Goal: Information Seeking & Learning: Check status

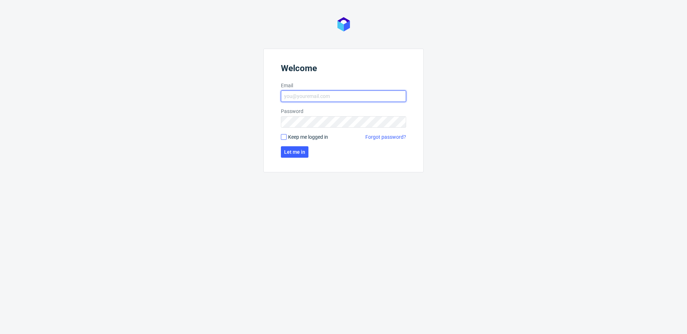
type input "[PERSON_NAME][EMAIL_ADDRESS][PERSON_NAME][DOMAIN_NAME]"
click at [284, 137] on input "Keep me logged in" at bounding box center [284, 137] width 6 height 6
checkbox input "true"
click at [292, 153] on span "Let me in" at bounding box center [294, 151] width 21 height 5
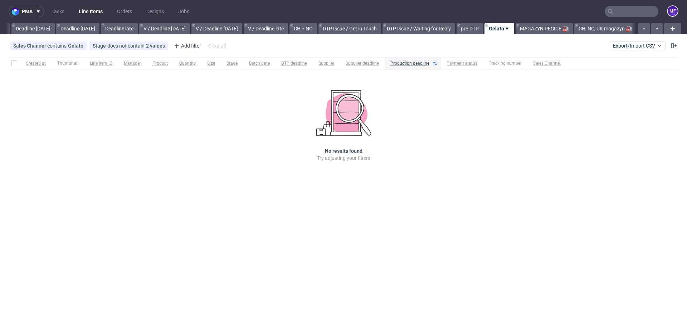
scroll to position [0, 764]
click at [535, 29] on link "MAGAZYN PECICE 🏭" at bounding box center [543, 28] width 57 height 11
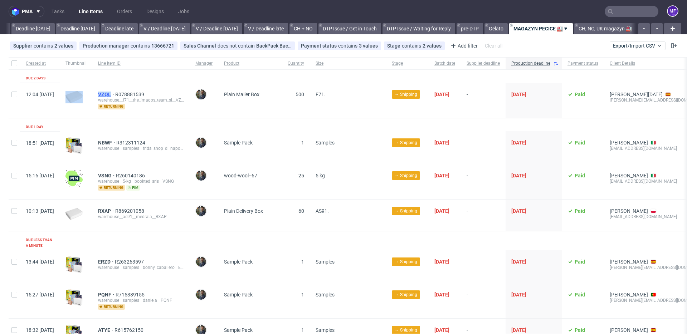
drag, startPoint x: 113, startPoint y: 93, endPoint x: 134, endPoint y: 95, distance: 21.9
click at [134, 95] on div "12:04 Thu 25.09.2025 VZQL R078881539 warehouse__f71__the_imagos_team_sl__VZQL r…" at bounding box center [400, 100] width 783 height 35
copy div "VZQL"
click at [115, 93] on span "VZQL" at bounding box center [106, 95] width 17 height 6
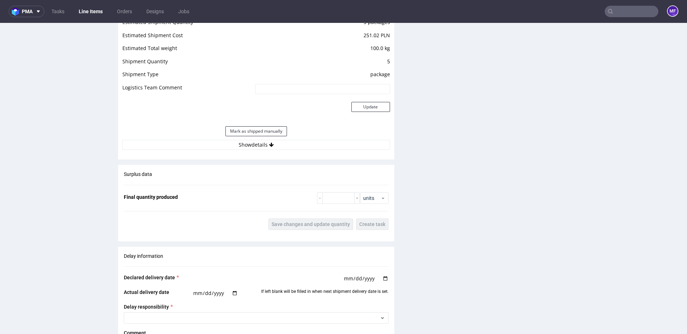
scroll to position [724, 0]
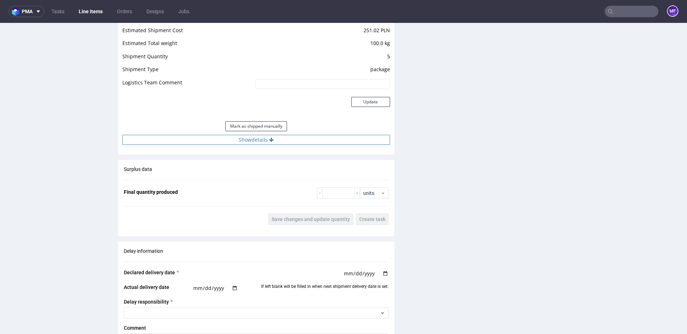
click at [247, 143] on button "Show details" at bounding box center [255, 140] width 267 height 10
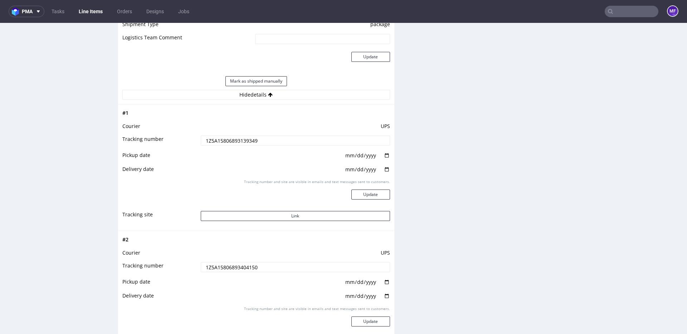
scroll to position [771, 0]
click at [267, 79] on button "Mark as shipped manually" at bounding box center [255, 79] width 61 height 10
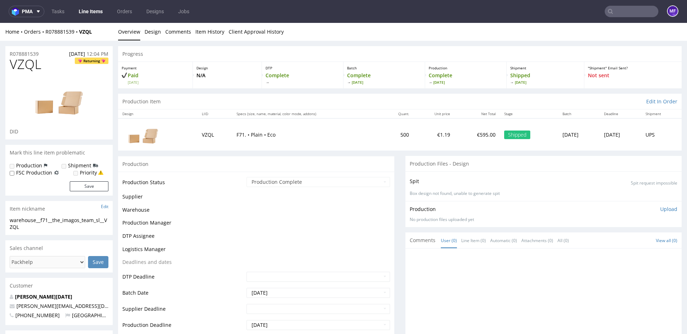
scroll to position [428, 0]
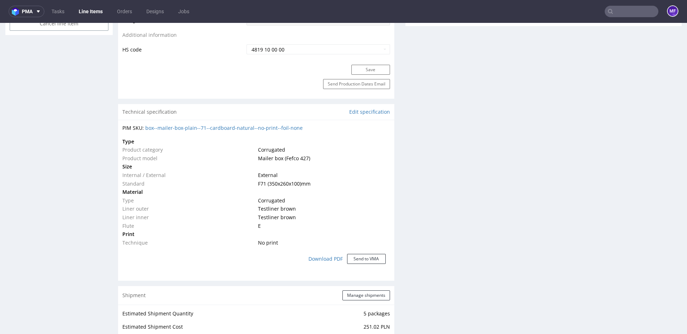
click at [84, 12] on link "Line Items" at bounding box center [90, 11] width 33 height 11
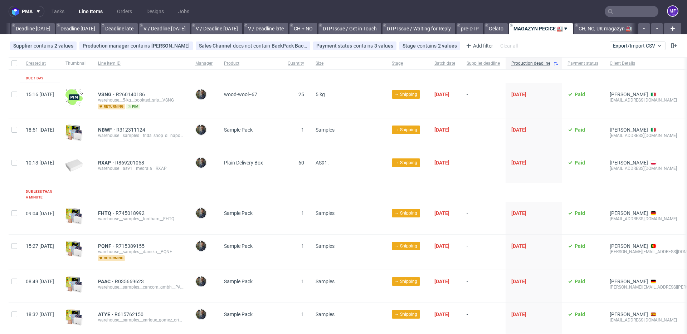
scroll to position [0, 770]
drag, startPoint x: 118, startPoint y: 94, endPoint x: 132, endPoint y: 95, distance: 13.6
click at [132, 95] on div "VSNG R260140186 warehouse__5-kg__bookted_srls__VSNG returning pim" at bounding box center [140, 100] width 97 height 35
copy span "VSNG"
drag, startPoint x: 115, startPoint y: 161, endPoint x: 131, endPoint y: 162, distance: 15.4
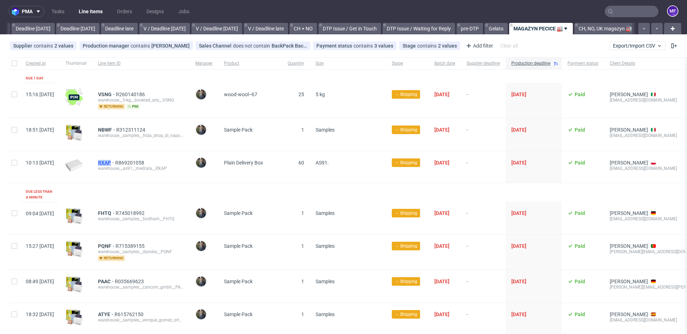
click at [131, 162] on div "RXAP R869201058 warehouse__as91__medrala__RXAP" at bounding box center [140, 166] width 97 height 31
copy span "RXAP"
click at [115, 162] on span "RXAP" at bounding box center [106, 163] width 17 height 6
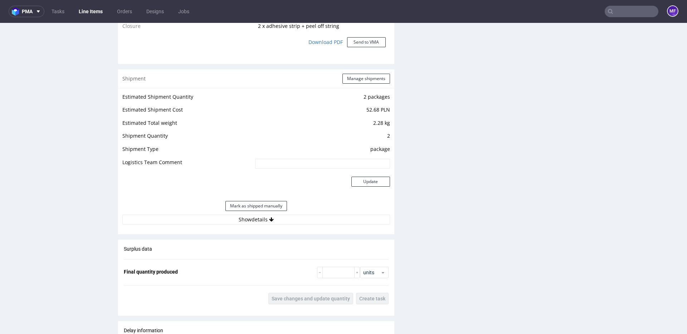
scroll to position [700, 0]
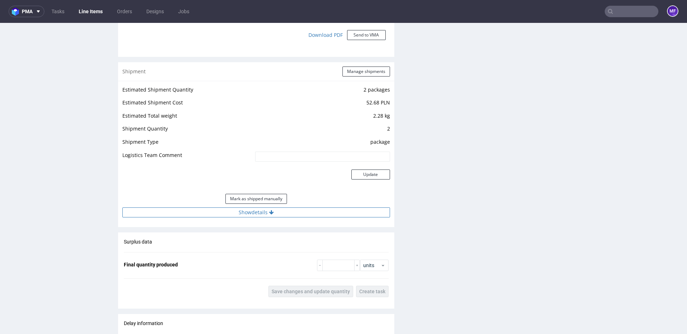
click at [270, 209] on button "Show details" at bounding box center [255, 212] width 267 height 10
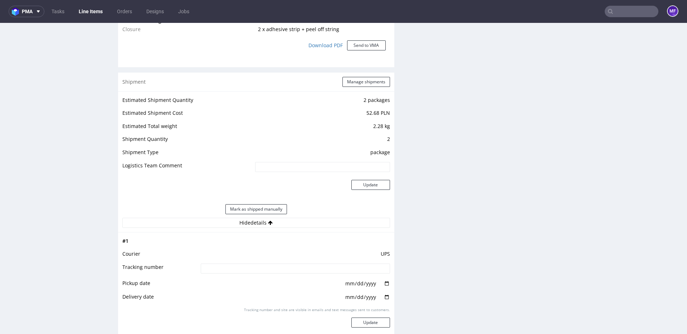
scroll to position [700, 0]
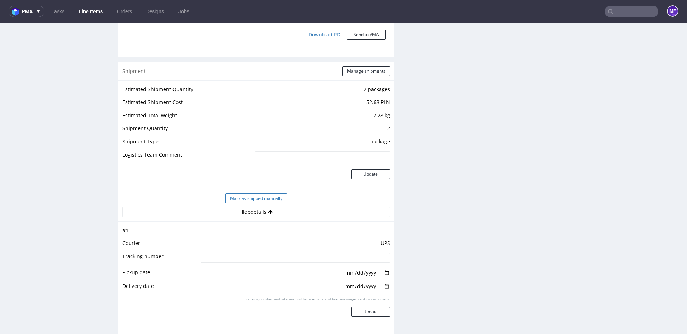
click at [259, 198] on button "Mark as shipped manually" at bounding box center [255, 198] width 61 height 10
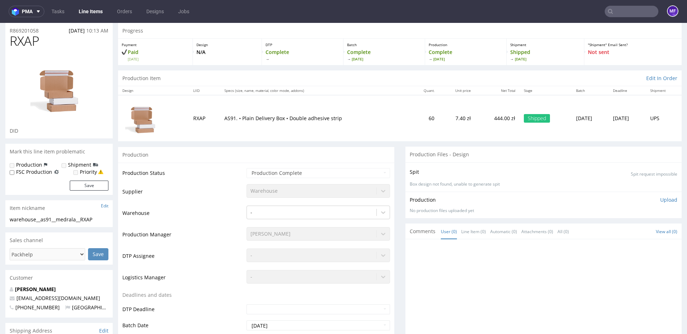
scroll to position [0, 0]
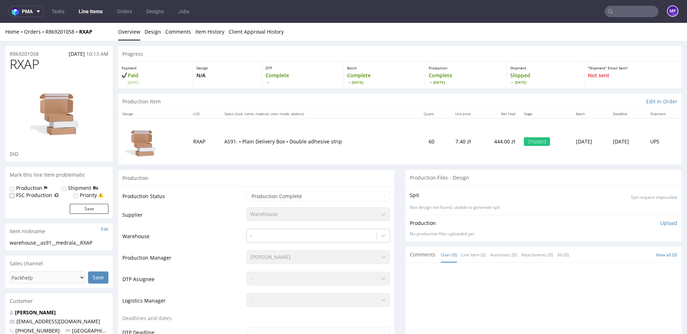
click at [100, 13] on link "Line Items" at bounding box center [90, 11] width 33 height 11
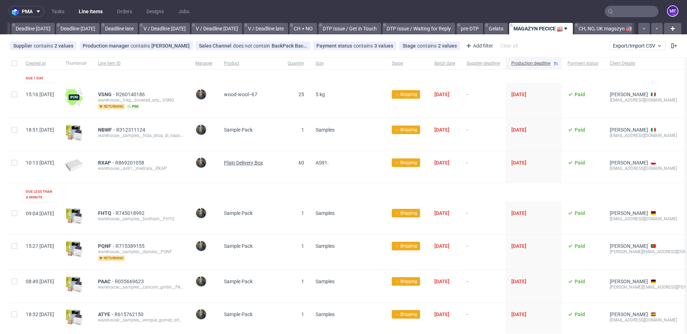
scroll to position [0, 770]
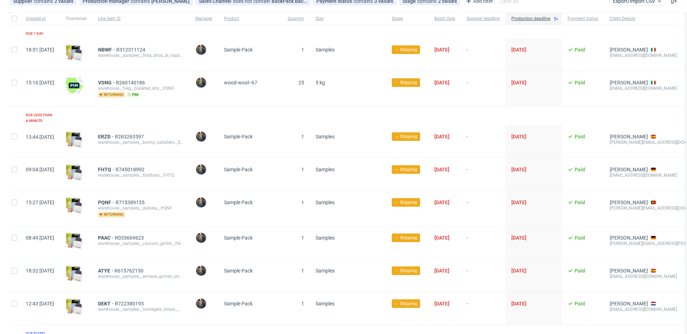
scroll to position [45, 0]
drag, startPoint x: 116, startPoint y: 131, endPoint x: 131, endPoint y: 131, distance: 15.0
click at [131, 131] on div "ERZD R263263597 warehouse__samples__bonny_caballero__ERZD" at bounding box center [140, 141] width 97 height 33
copy span "ERZD"
drag, startPoint x: 116, startPoint y: 164, endPoint x: 132, endPoint y: 166, distance: 16.2
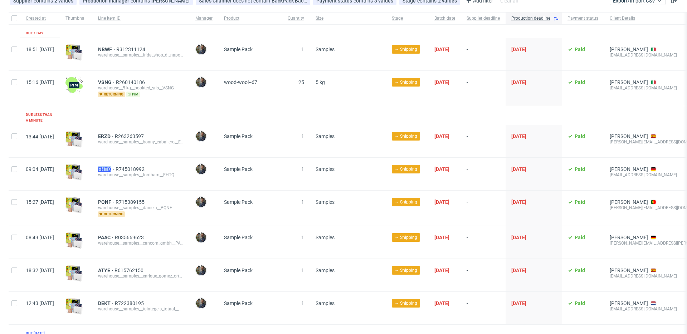
click at [132, 166] on div "FHTQ R745018992 warehouse__samples__fordham__FHTQ" at bounding box center [140, 174] width 97 height 33
copy span "FHTQ"
drag, startPoint x: 117, startPoint y: 198, endPoint x: 132, endPoint y: 199, distance: 14.7
click at [132, 199] on div "PQNF R715389155 warehouse__samples__daniela__PQNF returning" at bounding box center [140, 208] width 97 height 35
copy span "PQNF"
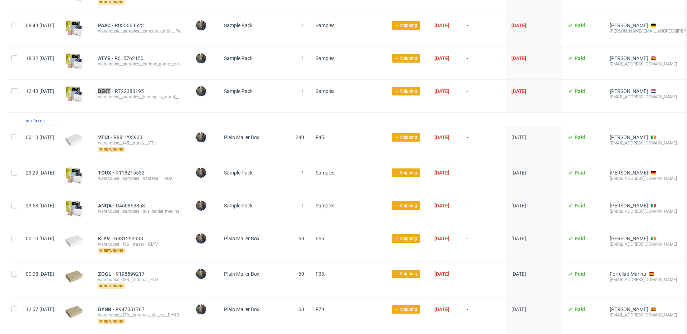
scroll to position [259, 0]
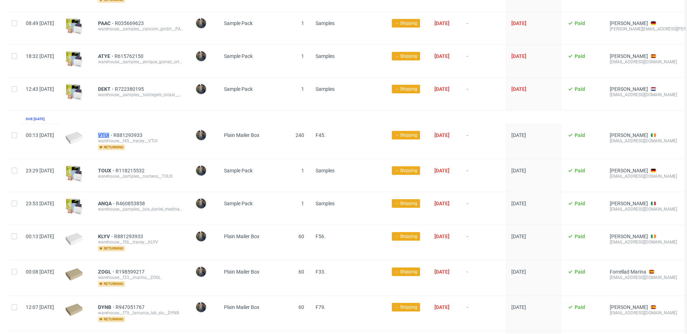
drag, startPoint x: 115, startPoint y: 128, endPoint x: 130, endPoint y: 130, distance: 14.8
click at [130, 130] on div "VTUI R881293933 warehouse__f45__tracey__VTUI returning" at bounding box center [140, 141] width 97 height 35
copy span "VTUI"
click at [92, 166] on div at bounding box center [76, 175] width 33 height 33
drag, startPoint x: 117, startPoint y: 166, endPoint x: 134, endPoint y: 166, distance: 16.5
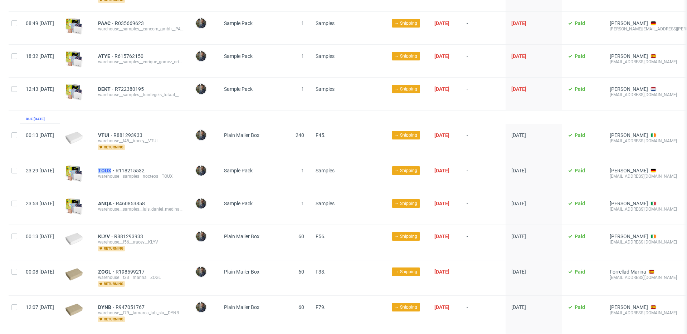
click at [134, 166] on div "TOUX R118215532 warehouse__samples__nocteos__TOUX" at bounding box center [140, 175] width 97 height 33
copy span "TOUX"
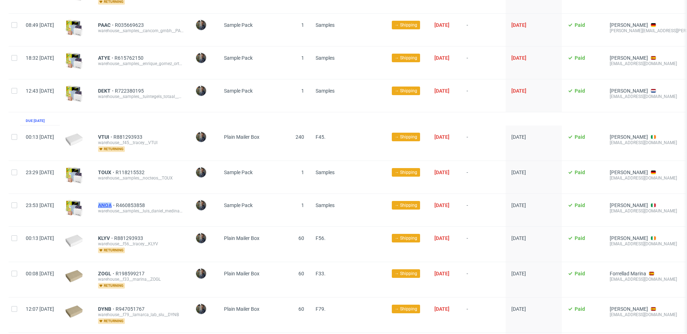
drag, startPoint x: 114, startPoint y: 201, endPoint x: 132, endPoint y: 201, distance: 17.9
click at [132, 201] on div "ANQA R460853858 warehouse__samples__luis_daniel_medina_querecuto__ANQA" at bounding box center [140, 210] width 97 height 33
copy span "ANQA"
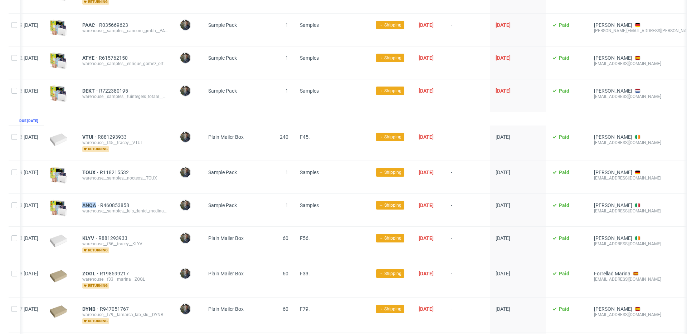
scroll to position [0, 0]
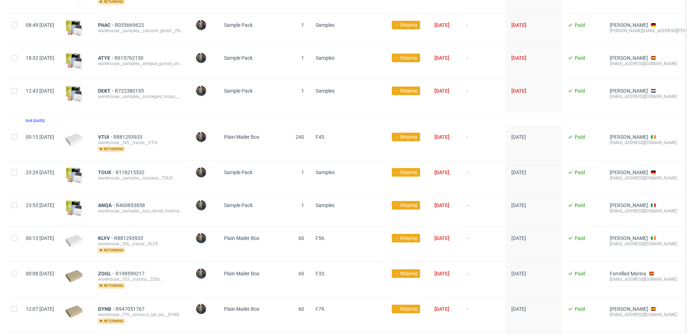
drag, startPoint x: 141, startPoint y: 220, endPoint x: 129, endPoint y: 222, distance: 11.3
click at [138, 220] on div "ANQA R460853858 warehouse__samples__luis_daniel_medina_querecuto__ANQA" at bounding box center [140, 210] width 97 height 33
drag, startPoint x: 116, startPoint y: 232, endPoint x: 132, endPoint y: 233, distance: 15.4
click at [132, 233] on div "KLYV R881293933 warehouse__f56__tracey__KLYV returning" at bounding box center [140, 244] width 97 height 35
copy span "KLYV"
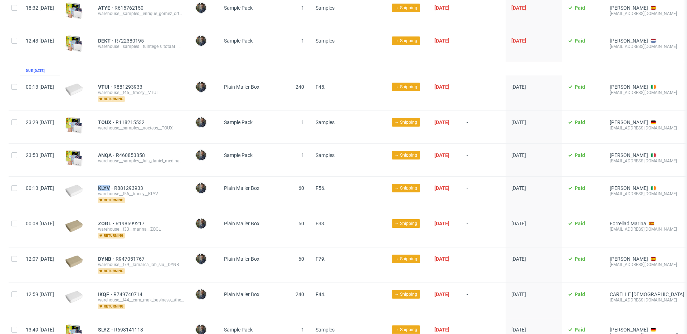
scroll to position [309, 0]
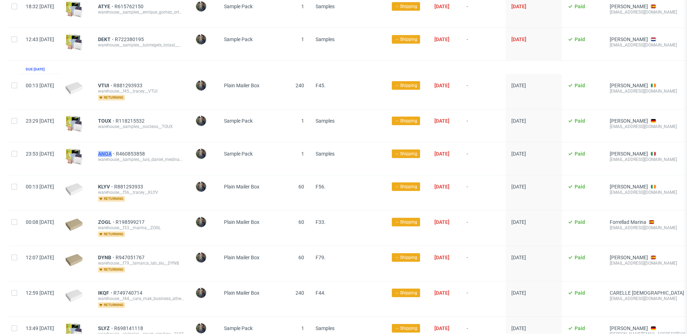
drag, startPoint x: 117, startPoint y: 148, endPoint x: 134, endPoint y: 148, distance: 16.8
click at [134, 148] on div "ANQA R460853858 warehouse__samples__luis_daniel_medina_querecuto__ANQA" at bounding box center [140, 158] width 97 height 33
copy span "ANQA"
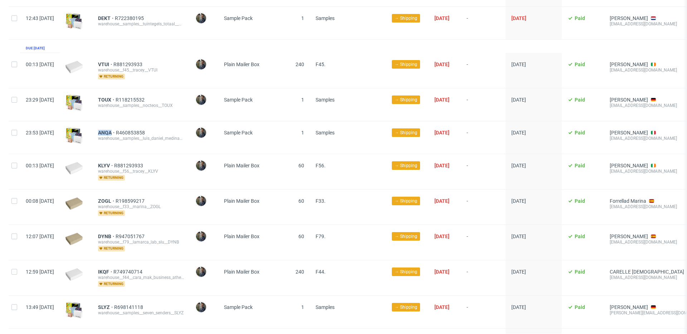
scroll to position [333, 0]
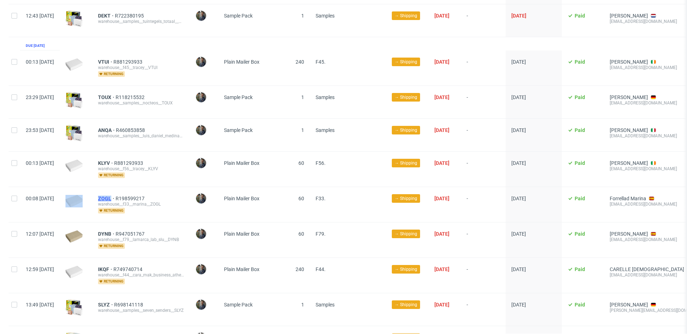
drag, startPoint x: 113, startPoint y: 194, endPoint x: 132, endPoint y: 195, distance: 19.3
click at [132, 195] on div "00:08 Wed 01.10.2025 ZOGL R198599217 warehouse__f33__marina__ZOGL returning Mac…" at bounding box center [400, 204] width 783 height 35
copy div "ZOGL"
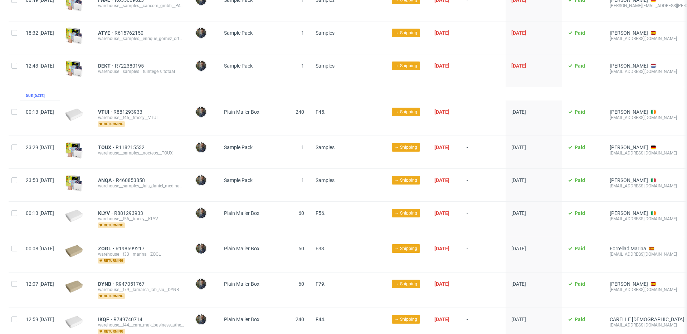
scroll to position [286, 0]
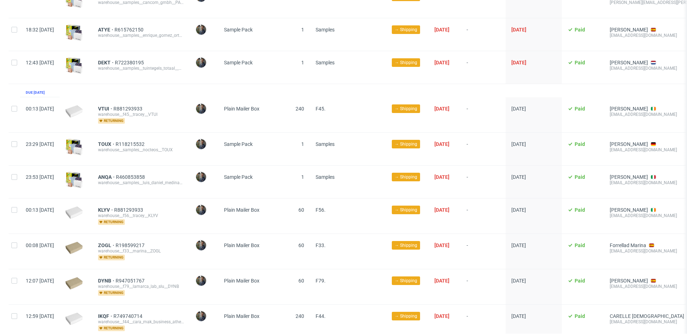
click at [184, 213] on div "warehouse__f56__tracey__KLYV" at bounding box center [141, 216] width 86 height 6
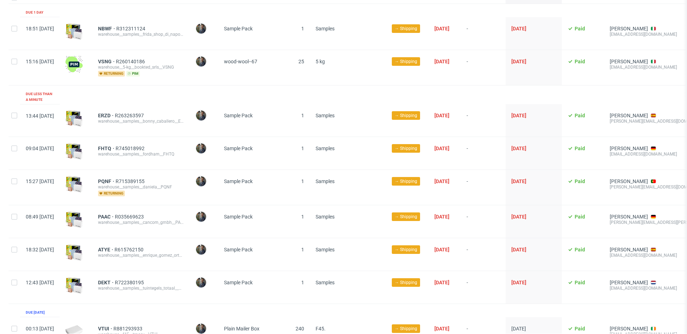
scroll to position [0, 0]
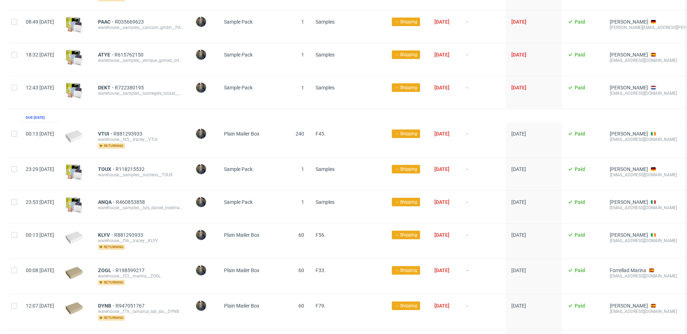
scroll to position [262, 0]
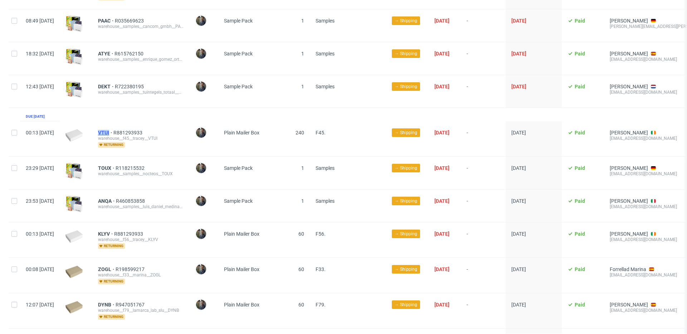
drag, startPoint x: 116, startPoint y: 127, endPoint x: 130, endPoint y: 128, distance: 14.3
click at [130, 128] on div "VTUI R881293933 warehouse__f45__tracey__VTUI returning" at bounding box center [140, 138] width 97 height 35
copy span "VTUI"
click at [179, 157] on div "TOUX R118215532 warehouse__samples__nocteos__TOUX" at bounding box center [140, 173] width 97 height 33
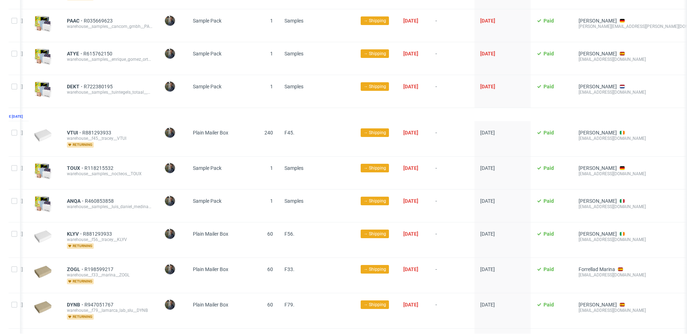
scroll to position [0, 29]
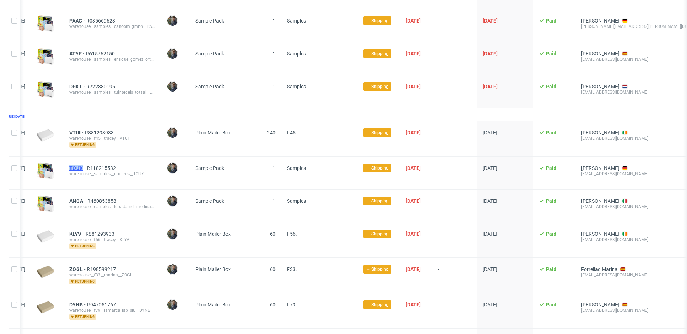
drag, startPoint x: 87, startPoint y: 163, endPoint x: 103, endPoint y: 164, distance: 16.1
click at [103, 164] on div "TOUX R118215532 warehouse__samples__nocteos__TOUX" at bounding box center [112, 173] width 97 height 33
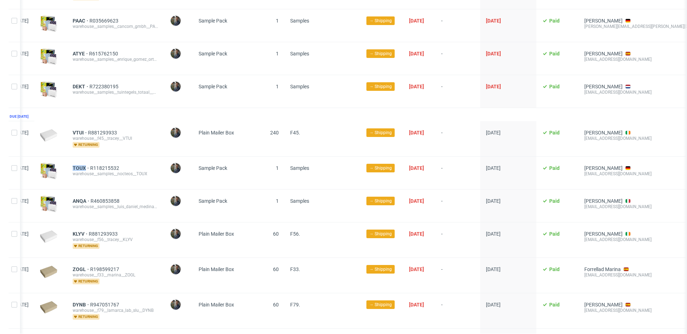
scroll to position [0, 24]
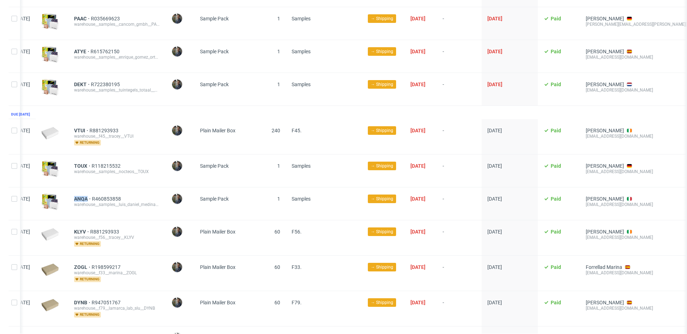
drag, startPoint x: 102, startPoint y: 196, endPoint x: 108, endPoint y: 197, distance: 5.8
click at [108, 197] on div "ANQA R460853858 warehouse__samples__luis_daniel_medina_querecuto__ANQA" at bounding box center [116, 203] width 97 height 33
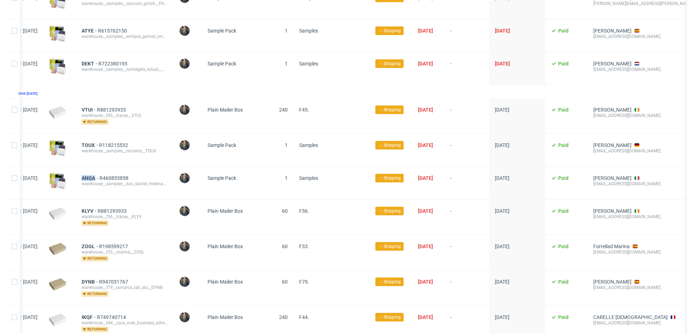
scroll to position [300, 0]
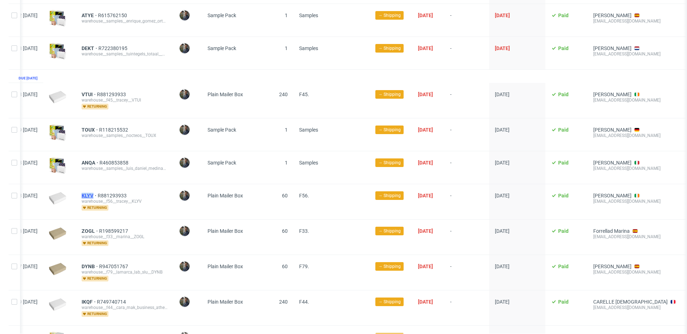
drag, startPoint x: 100, startPoint y: 190, endPoint x: 115, endPoint y: 192, distance: 14.8
click at [115, 192] on div "KLYV R881293933 warehouse__f56__tracey__KLYV returning" at bounding box center [124, 201] width 97 height 35
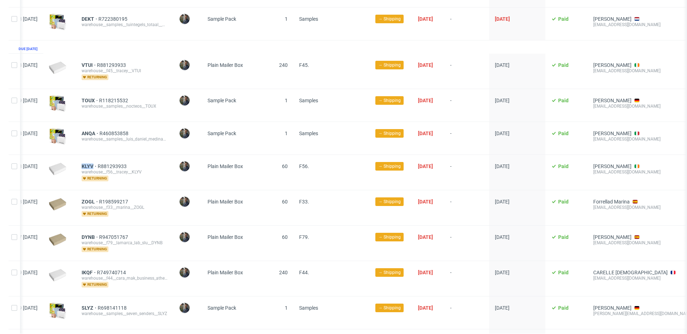
scroll to position [340, 0]
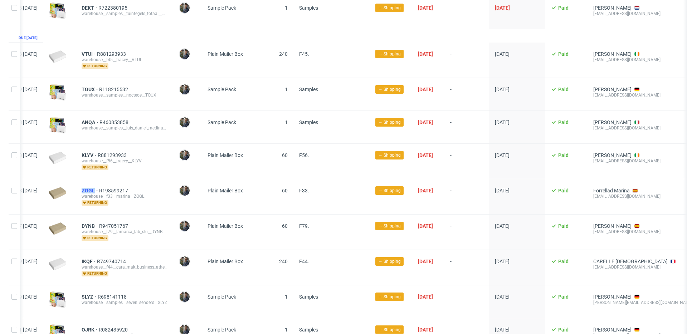
drag, startPoint x: 98, startPoint y: 184, endPoint x: 115, endPoint y: 186, distance: 16.5
click at [115, 186] on div "ZOGL R198599217 warehouse__f33__marina__ZOGL returning" at bounding box center [124, 196] width 97 height 35
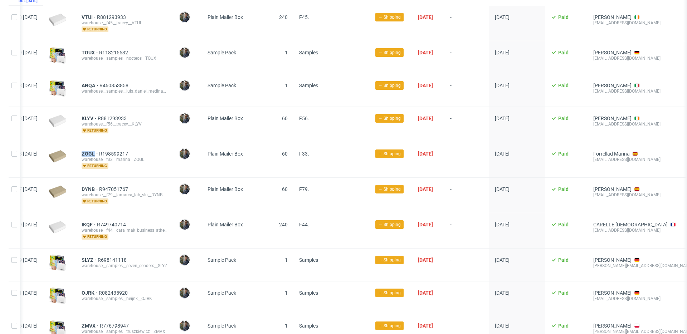
scroll to position [379, 0]
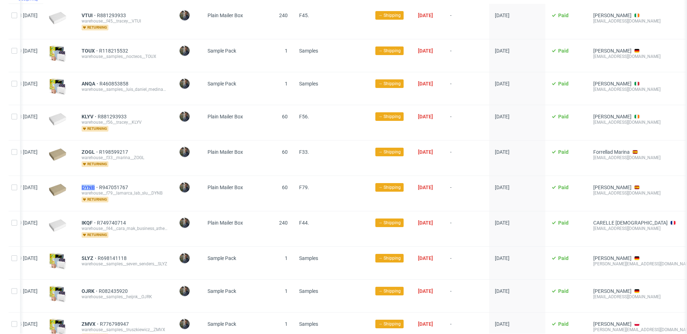
drag, startPoint x: 98, startPoint y: 183, endPoint x: 117, endPoint y: 184, distance: 18.6
click at [117, 184] on div "DYNB R947051767 warehouse__f79__lamarca_lab_slu__DYNB returning" at bounding box center [124, 193] width 97 height 35
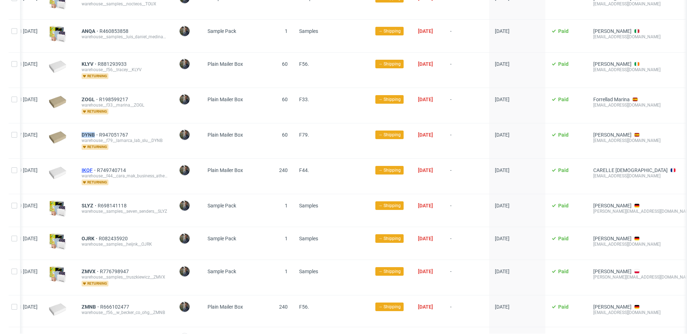
scroll to position [430, 0]
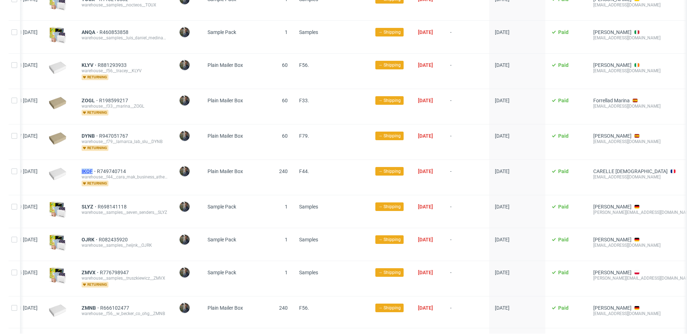
drag, startPoint x: 103, startPoint y: 166, endPoint x: 113, endPoint y: 166, distance: 10.0
click at [113, 166] on div "IKQF R749740714 warehouse__f44__cara_mak_business_athenalab__IKQF returning" at bounding box center [124, 177] width 97 height 35
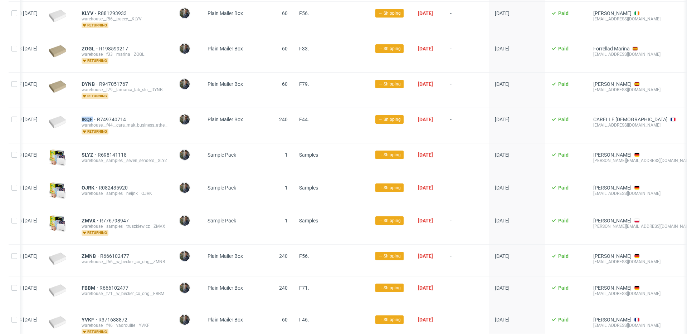
scroll to position [482, 0]
drag, startPoint x: 100, startPoint y: 148, endPoint x: 115, endPoint y: 150, distance: 15.1
click at [115, 150] on div "SLYZ R698141118 warehouse__samples__seven_senders__SLYZ" at bounding box center [124, 160] width 97 height 33
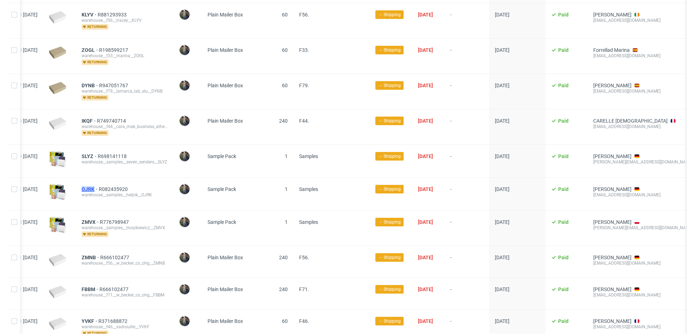
drag, startPoint x: 99, startPoint y: 183, endPoint x: 115, endPoint y: 184, distance: 15.8
click at [115, 184] on div "OJRK R082435920 warehouse__samples__heijnk__OJRK" at bounding box center [124, 194] width 97 height 33
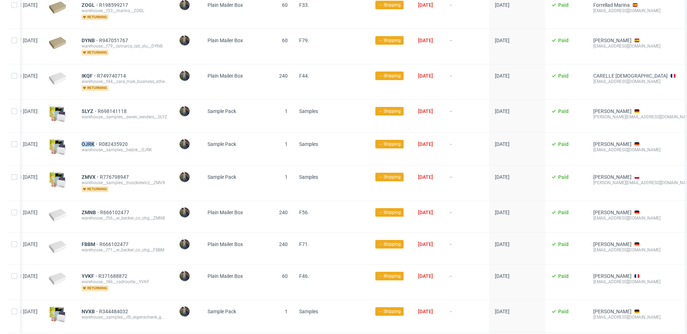
scroll to position [529, 0]
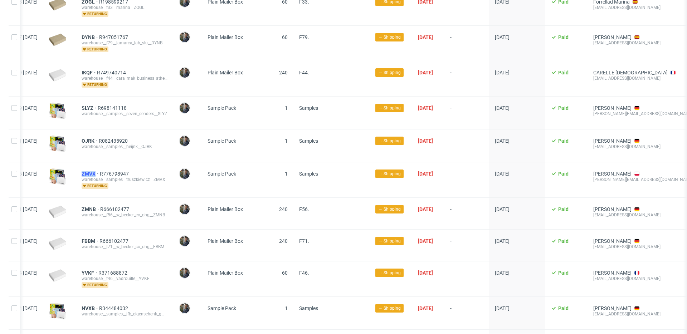
drag, startPoint x: 99, startPoint y: 169, endPoint x: 116, endPoint y: 169, distance: 16.4
click at [116, 169] on div "ZMVX R776798947 warehouse__samples__truszkiewicz__ZMVX returning" at bounding box center [124, 179] width 97 height 35
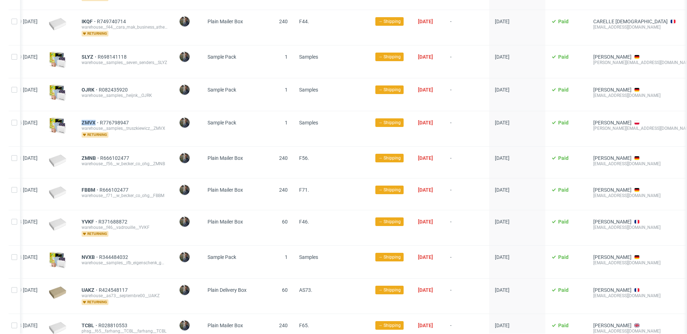
scroll to position [583, 0]
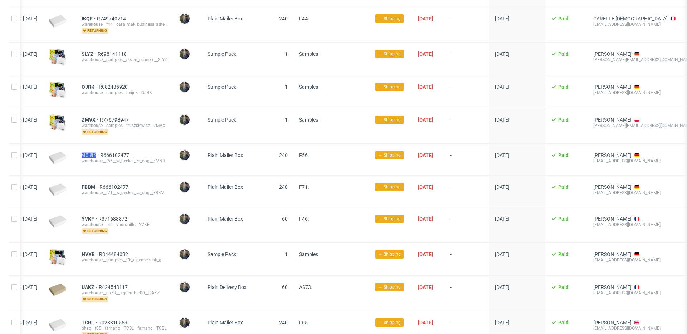
drag, startPoint x: 99, startPoint y: 149, endPoint x: 117, endPoint y: 150, distance: 17.2
click at [117, 150] on div "ZMNB R666102477 warehouse__f56__w_becker_co_ohg__ZMNB" at bounding box center [124, 159] width 97 height 31
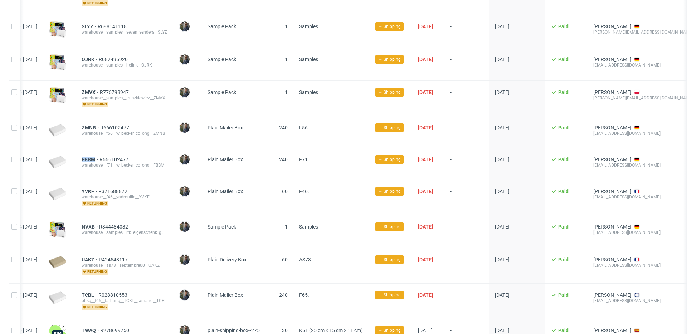
drag, startPoint x: 101, startPoint y: 153, endPoint x: 119, endPoint y: 153, distance: 17.5
click at [119, 153] on div "FBBM R666102477 warehouse__f71__w_becker_co_ohg__FBBM" at bounding box center [124, 163] width 97 height 31
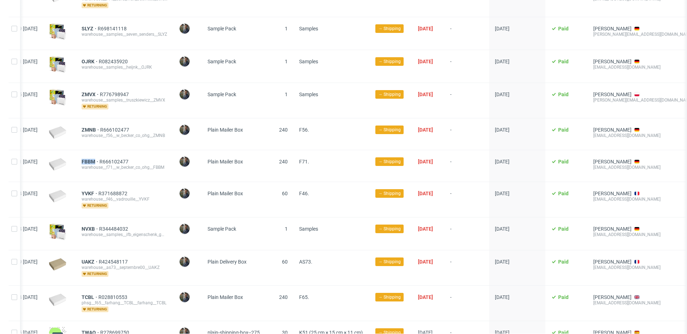
scroll to position [609, 0]
drag, startPoint x: 100, startPoint y: 187, endPoint x: 115, endPoint y: 187, distance: 14.3
click at [115, 187] on div "YVKF R371688872 warehouse__f46__vadrouille__YVKF returning" at bounding box center [124, 199] width 97 height 35
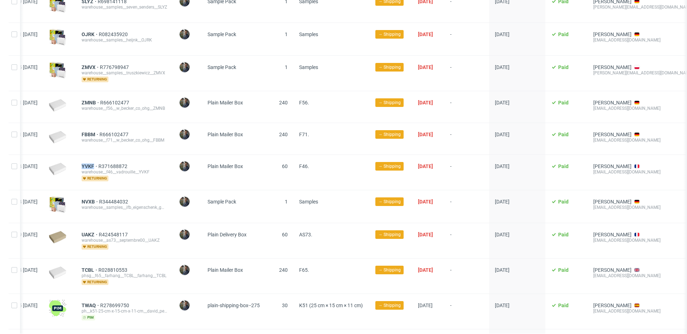
scroll to position [639, 0]
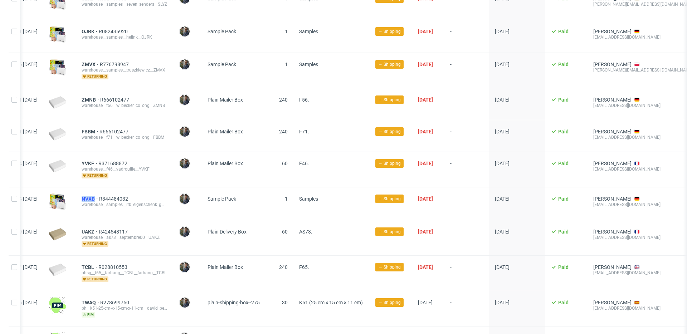
drag, startPoint x: 99, startPoint y: 193, endPoint x: 116, endPoint y: 194, distance: 17.2
click at [116, 194] on div "NVXB R344484032 warehouse__samples__ifb_eigenschenk_gmbh__NVXB" at bounding box center [124, 203] width 97 height 33
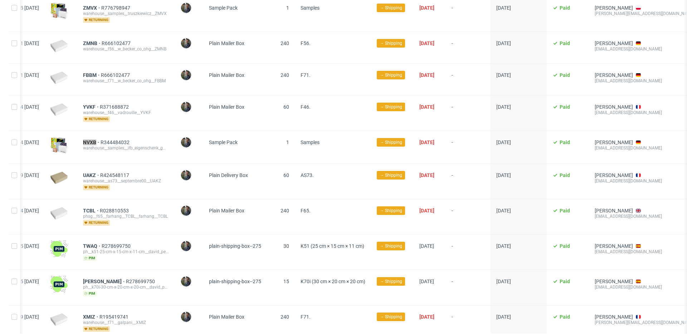
scroll to position [699, 0]
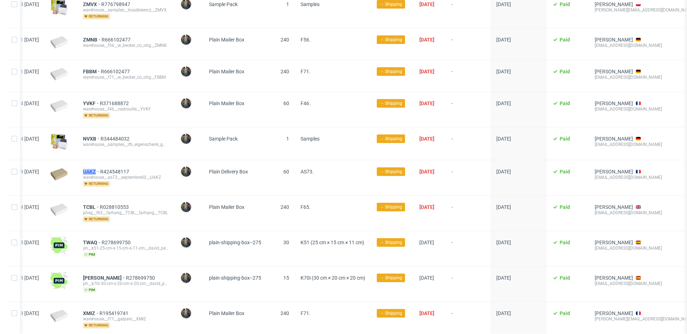
drag, startPoint x: 102, startPoint y: 166, endPoint x: 116, endPoint y: 168, distance: 14.5
click at [116, 168] on div "UAKZ R424548117 warehouse__as73__septembre00__UAKZ returning" at bounding box center [125, 177] width 97 height 35
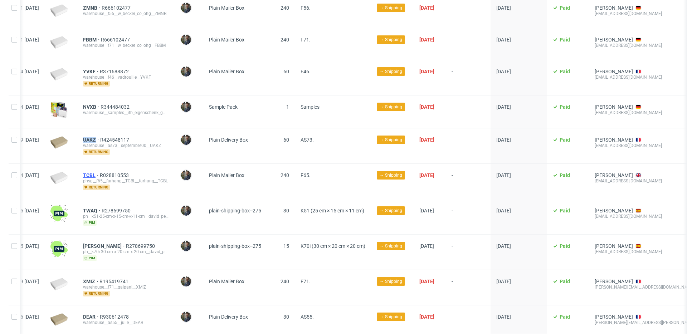
scroll to position [732, 0]
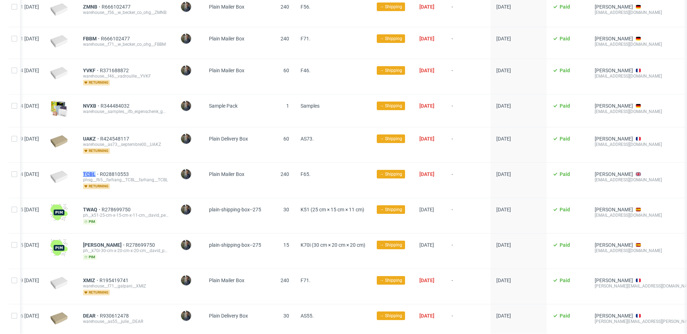
drag, startPoint x: 103, startPoint y: 168, endPoint x: 117, endPoint y: 169, distance: 13.6
click at [117, 169] on div "TCBL R028810553 phsg__f65__farhang__TCBL__farhang__TCBL returning" at bounding box center [125, 180] width 97 height 35
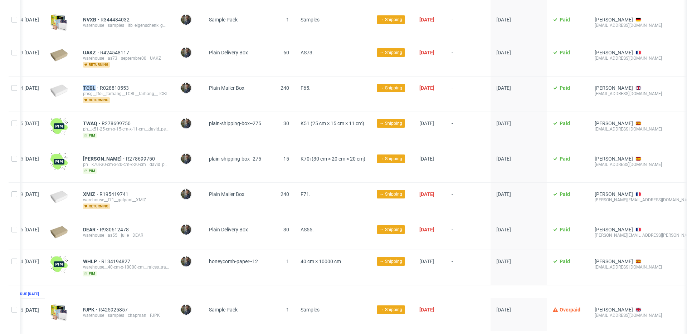
scroll to position [819, 0]
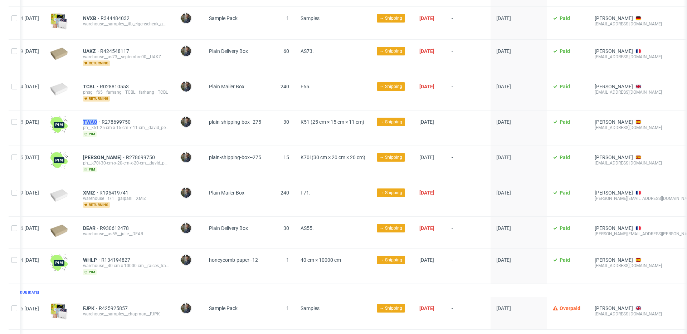
drag, startPoint x: 102, startPoint y: 115, endPoint x: 118, endPoint y: 117, distance: 16.2
click at [118, 117] on div "TWAQ R278699750 ph__k51-25-cm-x-15-cm-x-11-cm__david_perez_almagro__TWAQ pim" at bounding box center [125, 127] width 97 height 35
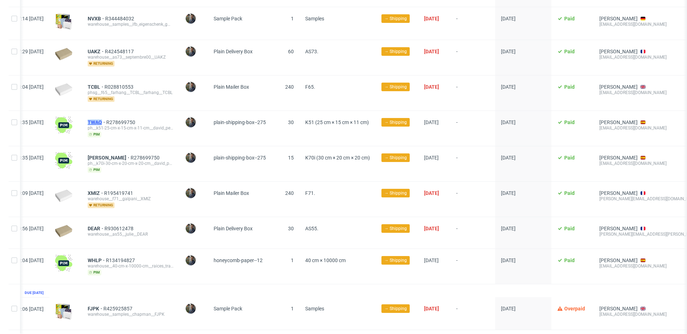
scroll to position [0, 10]
drag, startPoint x: 107, startPoint y: 153, endPoint x: 122, endPoint y: 153, distance: 15.0
click at [122, 153] on div "KARP R278699750 ph__k70i-30-cm-x-20-cm-x-20-cm__david_perez_almagro__KARP pim" at bounding box center [130, 163] width 97 height 35
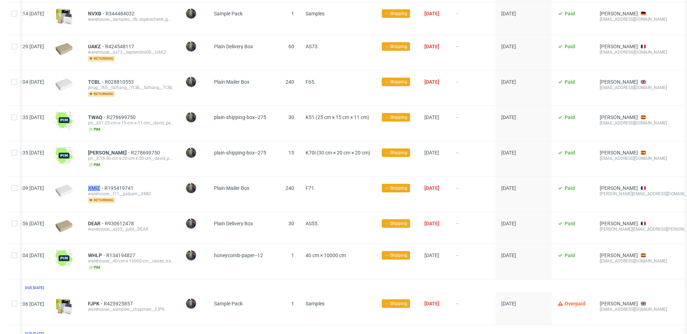
drag, startPoint x: 105, startPoint y: 184, endPoint x: 122, endPoint y: 184, distance: 16.5
click at [122, 184] on div "XMIZ R195419741 warehouse__f71__galpani__XMIZ returning" at bounding box center [130, 194] width 97 height 35
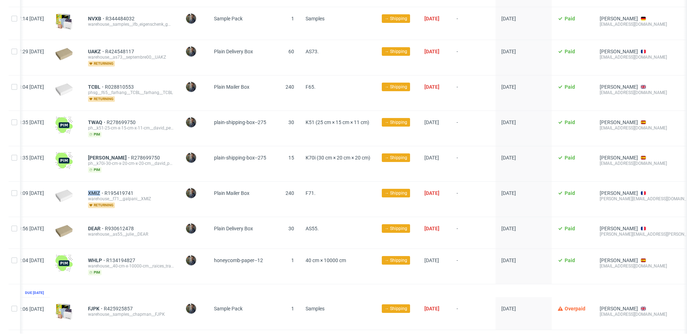
scroll to position [821, 0]
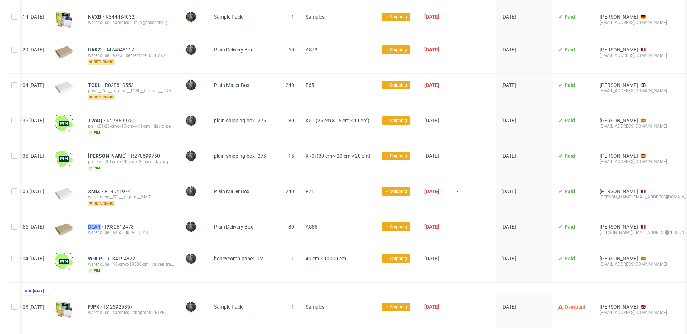
drag, startPoint x: 107, startPoint y: 222, endPoint x: 120, endPoint y: 223, distance: 13.6
click at [120, 223] on div "DEAR R930612478 warehouse__as55__julie__DEAR" at bounding box center [130, 230] width 97 height 31
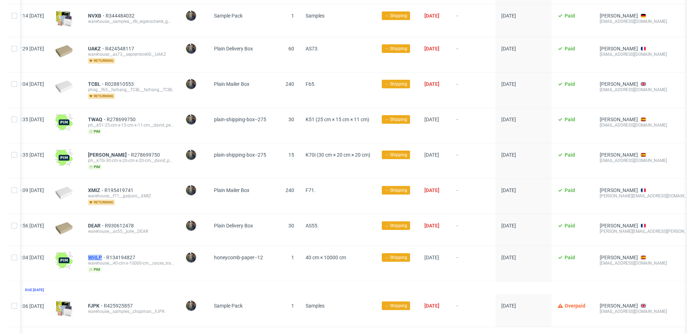
scroll to position [823, 0]
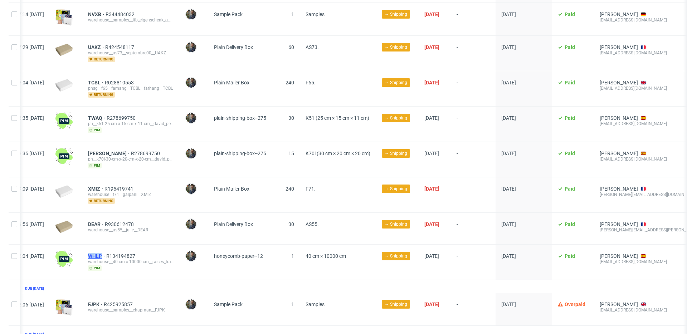
drag, startPoint x: 107, startPoint y: 252, endPoint x: 123, endPoint y: 251, distance: 16.1
click at [123, 251] on div "WHLP R134194827 warehouse__40-cm-x-10000-cm__raices_trazos__WHLP pim" at bounding box center [130, 262] width 97 height 35
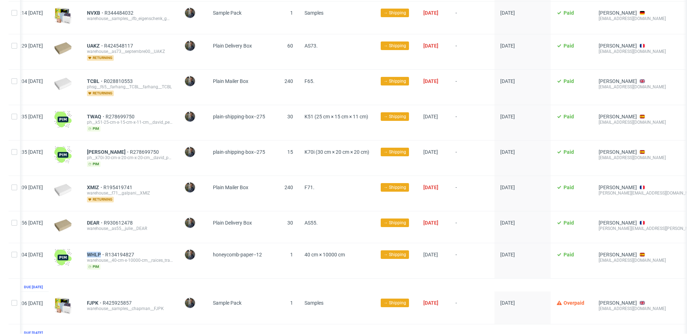
scroll to position [0, 16]
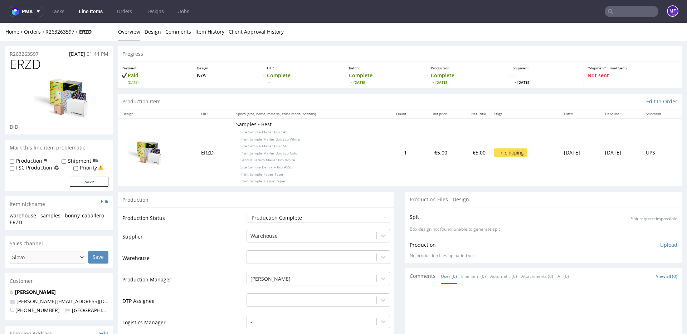
click at [317, 159] on p "Samples • Best Size Sample Mailer Box F45 Print Sample Mailer Box Eco White Siz…" at bounding box center [305, 152] width 138 height 63
drag, startPoint x: 276, startPoint y: 153, endPoint x: 231, endPoint y: 154, distance: 45.8
click at [236, 154] on p "Samples • Best Size Sample Mailer Box F45 Print Sample Mailer Box Eco White Siz…" at bounding box center [305, 152] width 138 height 63
copy span "Print Sample Mailer Box Eco Color"
click at [314, 180] on p "Samples • Best Print Sample Mailer Box Eco Print Sample Mailer Box Eco Color Pr…" at bounding box center [307, 152] width 138 height 63
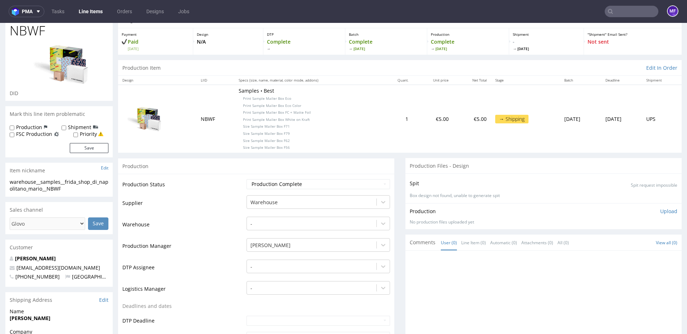
click at [314, 180] on select "Waiting for Artwork Waiting for Diecut Waiting for Mockup Waiting for DTP Waiti…" at bounding box center [317, 184] width 143 height 10
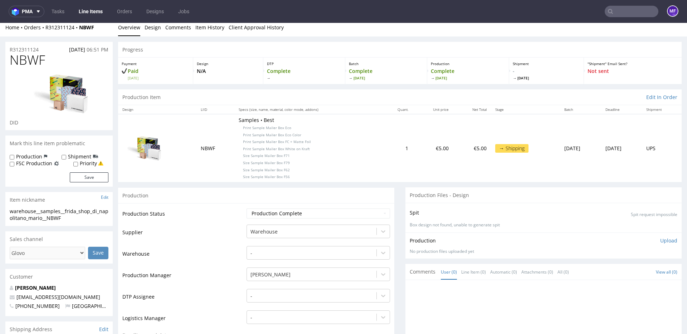
scroll to position [5, 0]
drag, startPoint x: 294, startPoint y: 136, endPoint x: 231, endPoint y: 134, distance: 63.7
click at [238, 134] on p "Samples • Best Print Sample Mailer Box Eco Print Sample Mailer Box Eco Color Pr…" at bounding box center [307, 147] width 138 height 63
copy span "Print Sample Mailer Box Eco Color"
drag, startPoint x: 43, startPoint y: 63, endPoint x: 11, endPoint y: 62, distance: 31.9
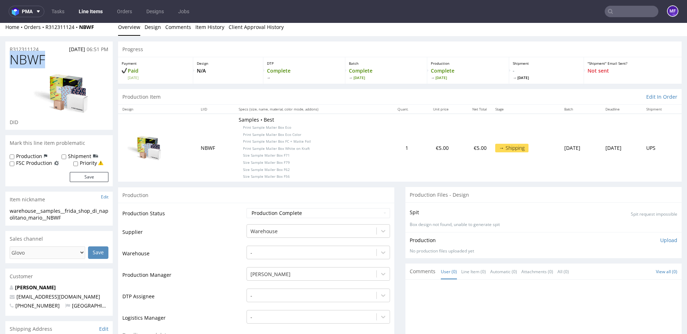
click at [11, 62] on h1 "NBWF" at bounding box center [59, 60] width 99 height 14
copy span "NBWF"
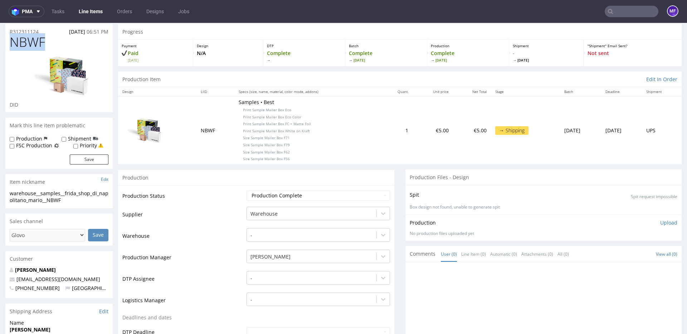
scroll to position [0, 0]
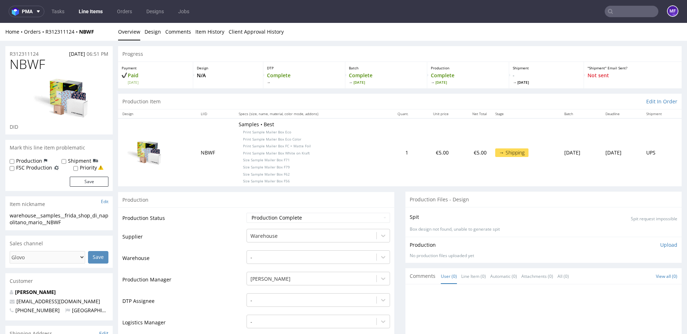
click at [342, 129] on p "Samples • Best Print Sample Mailer Box Eco Print Sample Mailer Box Eco Color Pr…" at bounding box center [307, 152] width 138 height 63
click at [325, 150] on p "Samples • Best Print Sample Mailer Box Eco Print Sample Mailer Box Eco Color Pr…" at bounding box center [307, 152] width 138 height 63
click at [344, 178] on p "Samples • Best Print Sample Mailer Box Eco Print Sample Mailer Box Eco Color Pr…" at bounding box center [307, 152] width 138 height 63
drag, startPoint x: 22, startPoint y: 64, endPoint x: 11, endPoint y: 65, distance: 10.8
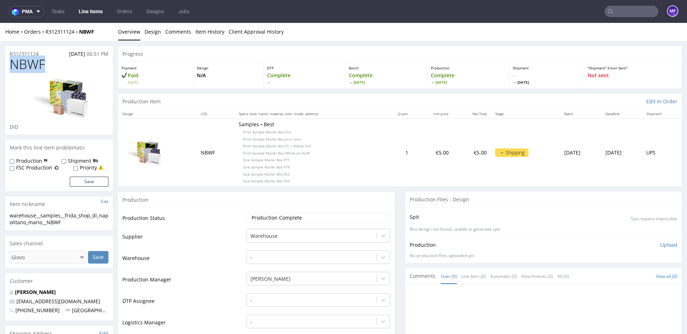
click at [11, 65] on h1 "NBWF" at bounding box center [59, 64] width 99 height 14
copy span "NBWF"
click at [340, 196] on div "Production" at bounding box center [256, 200] width 276 height 16
click at [339, 193] on div "Production" at bounding box center [256, 200] width 276 height 16
click at [177, 33] on link "Comments" at bounding box center [178, 32] width 26 height 18
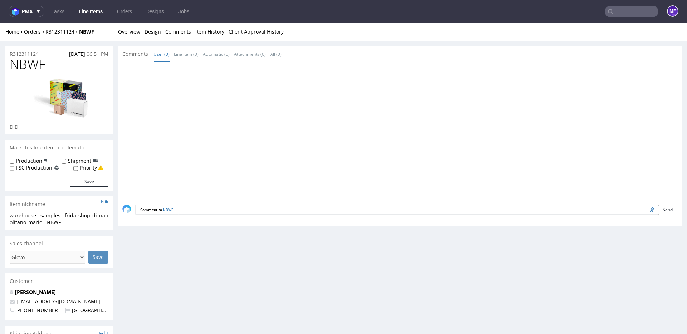
click at [208, 33] on link "Item History" at bounding box center [209, 32] width 29 height 18
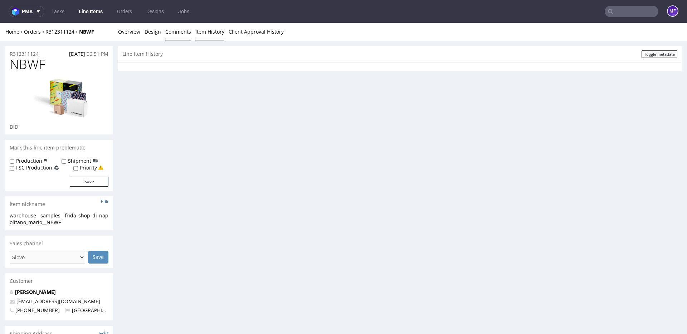
click at [166, 29] on link "Comments" at bounding box center [178, 32] width 26 height 18
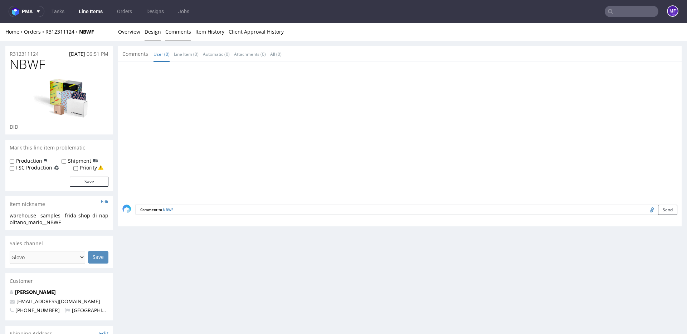
click at [151, 30] on link "Design" at bounding box center [152, 32] width 16 height 18
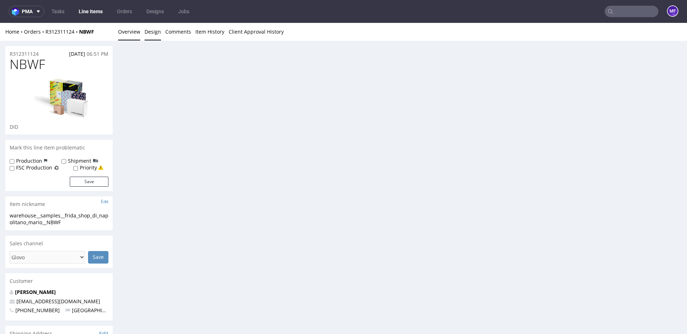
click at [130, 33] on link "Overview" at bounding box center [129, 32] width 22 height 18
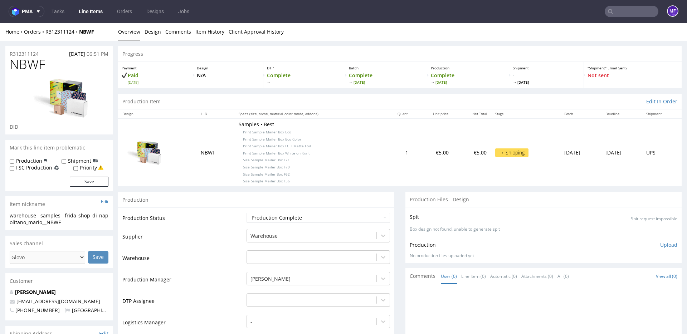
click at [238, 197] on div "Production" at bounding box center [256, 200] width 276 height 16
click at [229, 198] on div "Production" at bounding box center [256, 200] width 276 height 16
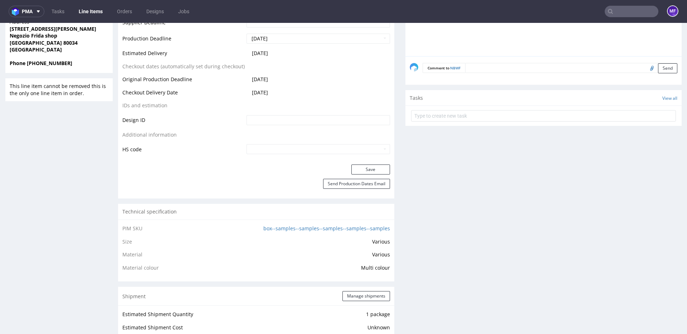
scroll to position [373, 0]
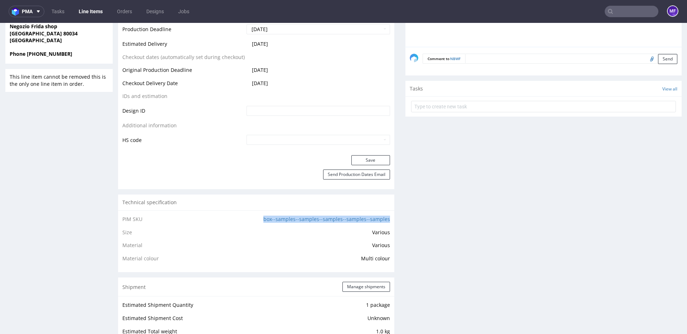
drag, startPoint x: 255, startPoint y: 217, endPoint x: 380, endPoint y: 226, distance: 125.8
click at [380, 226] on td "box--samples--samples--samples--samples--samples" at bounding box center [309, 221] width 161 height 13
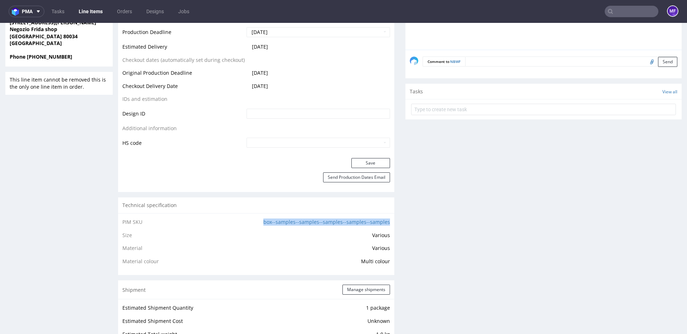
copy link "box--samples--samples--samples--samples--samples"
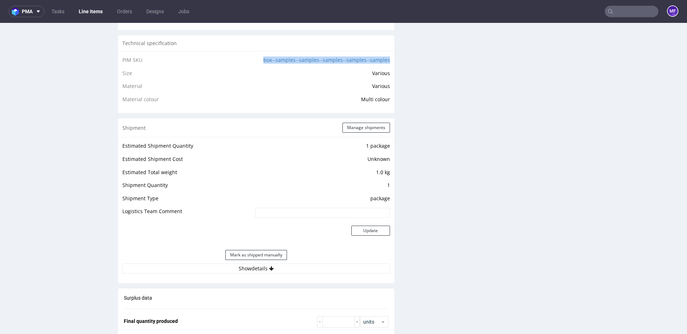
scroll to position [537, 0]
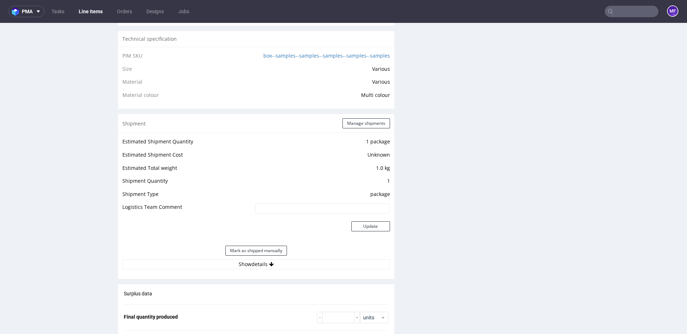
click at [250, 86] on td "Various" at bounding box center [309, 84] width 161 height 13
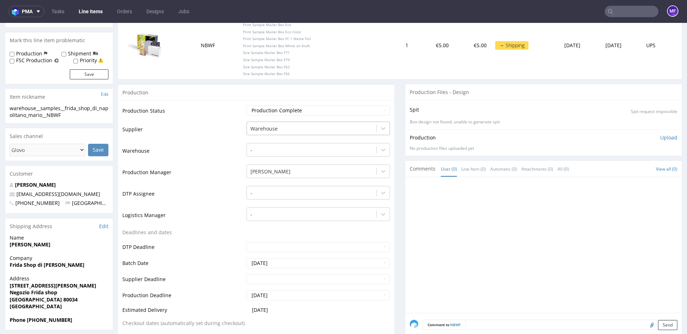
scroll to position [0, 0]
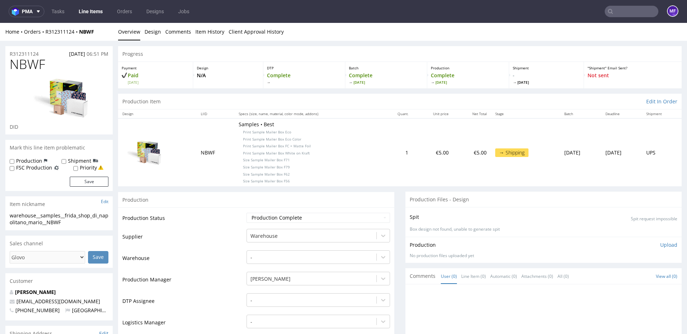
click at [239, 110] on th "Specs (size, name, material, color mode, addons)" at bounding box center [307, 113] width 146 height 9
drag, startPoint x: 293, startPoint y: 140, endPoint x: 231, endPoint y: 141, distance: 61.5
click at [238, 141] on p "Samples • Best Print Sample Mailer Box Eco Print Sample Mailer Box Eco Color Pr…" at bounding box center [307, 152] width 138 height 63
copy span "Print Sample Mailer Box Eco Color"
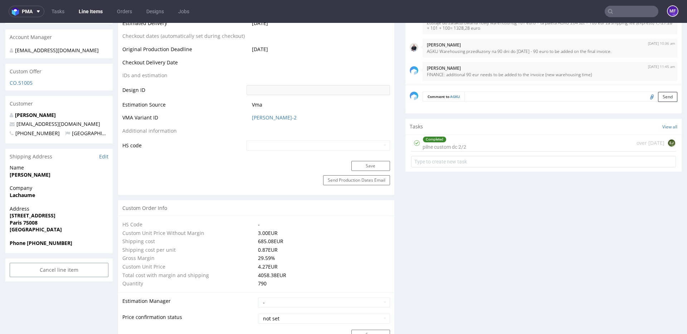
scroll to position [374, 0]
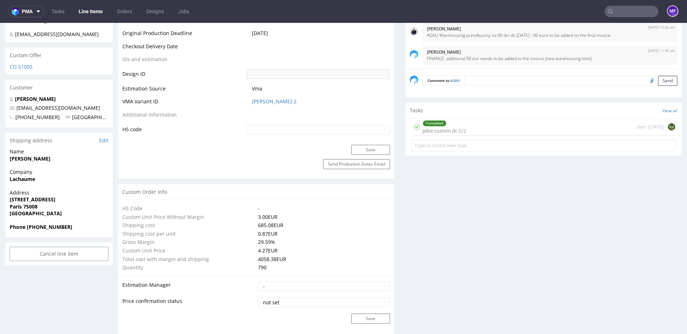
drag, startPoint x: 55, startPoint y: 159, endPoint x: 10, endPoint y: 159, distance: 44.7
click at [10, 159] on span "[PERSON_NAME]" at bounding box center [59, 158] width 99 height 7
copy strong "[PERSON_NAME]"
drag, startPoint x: 41, startPoint y: 208, endPoint x: 24, endPoint y: 207, distance: 17.9
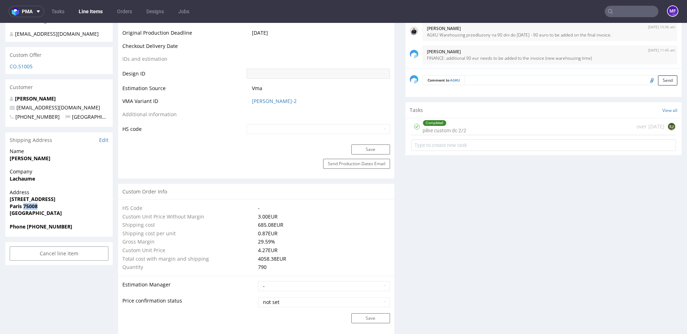
click at [24, 207] on span "Paris 75008" at bounding box center [59, 206] width 99 height 7
copy strong "75008"
drag, startPoint x: 68, startPoint y: 228, endPoint x: 26, endPoint y: 229, distance: 41.5
click at [26, 229] on span "Phone [PHONE_NUMBER]" at bounding box center [59, 226] width 99 height 7
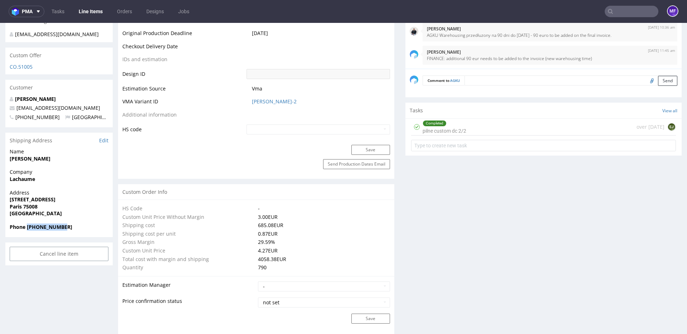
copy strong "[PHONE_NUMBER]"
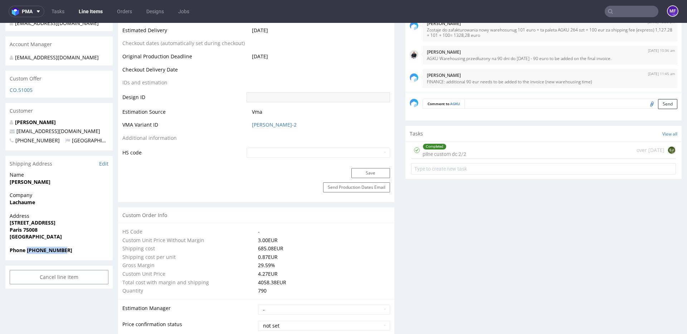
scroll to position [349, 0]
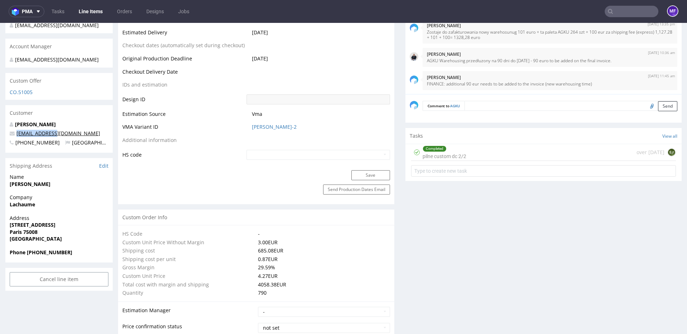
drag, startPoint x: 52, startPoint y: 134, endPoint x: 17, endPoint y: 134, distance: 35.0
click at [17, 134] on p "[EMAIL_ADDRESS][DOMAIN_NAME]" at bounding box center [59, 133] width 99 height 7
copy link "[EMAIL_ADDRESS][DOMAIN_NAME]"
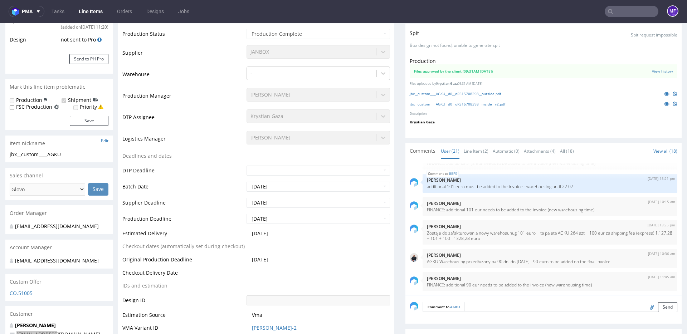
scroll to position [0, 0]
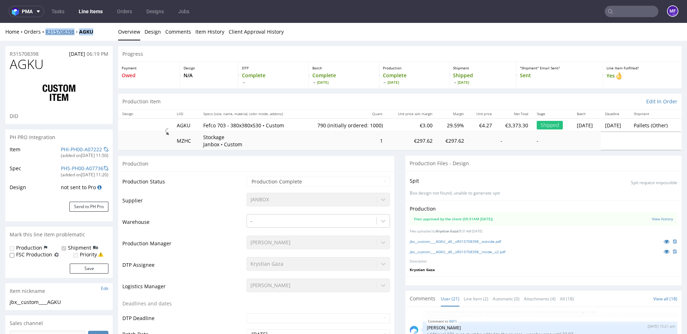
drag, startPoint x: 98, startPoint y: 33, endPoint x: 46, endPoint y: 33, distance: 51.8
click at [46, 33] on div "Home Orders R315708398 AGKU" at bounding box center [58, 31] width 107 height 7
copy div "R315708398 AGKU"
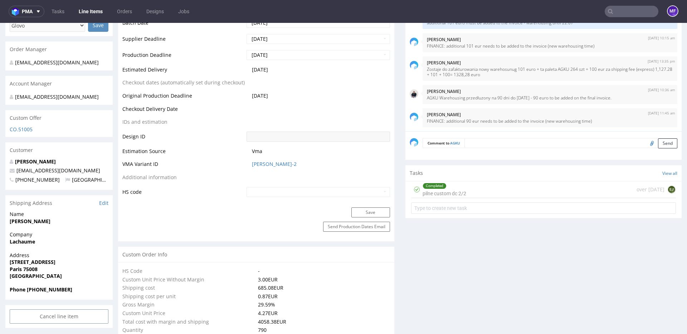
scroll to position [314, 0]
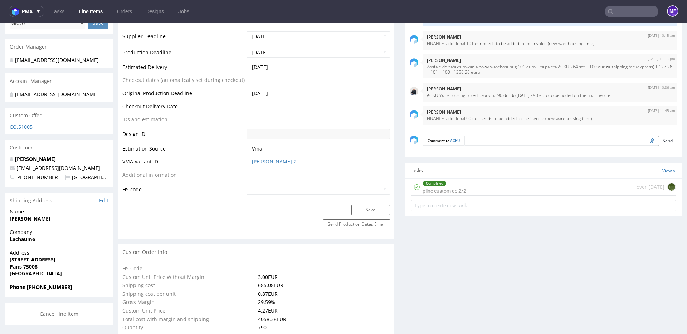
click at [476, 191] on div "Completed pilne custom dc 2/2 over [DATE] EJ" at bounding box center [543, 187] width 265 height 17
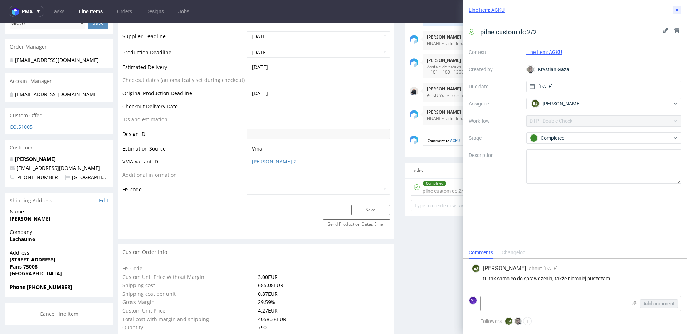
click at [674, 9] on icon at bounding box center [677, 10] width 6 height 6
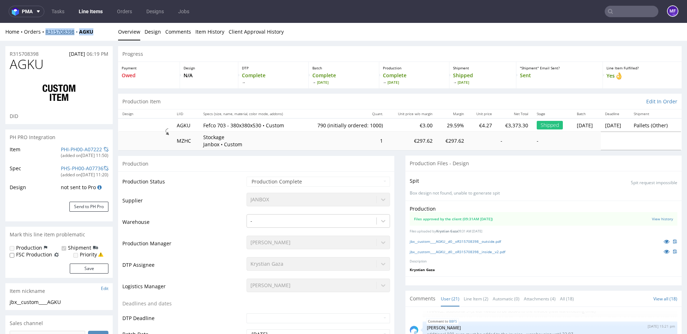
drag, startPoint x: 98, startPoint y: 33, endPoint x: 45, endPoint y: 34, distance: 52.6
click at [45, 34] on div "Home Orders R315708398 AGKU" at bounding box center [58, 31] width 107 height 7
copy div "R315708398 AGKU"
click at [63, 12] on link "Tasks" at bounding box center [57, 11] width 21 height 11
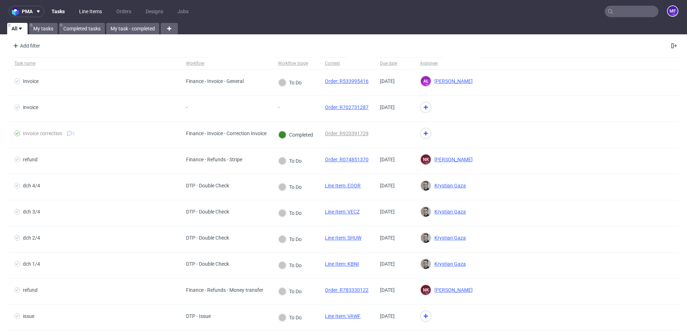
click at [89, 12] on link "Line Items" at bounding box center [90, 11] width 31 height 11
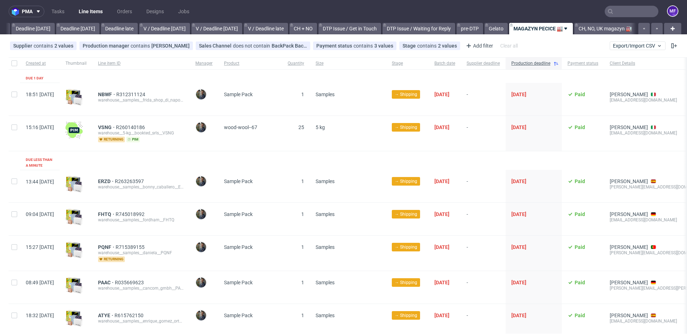
scroll to position [0, 770]
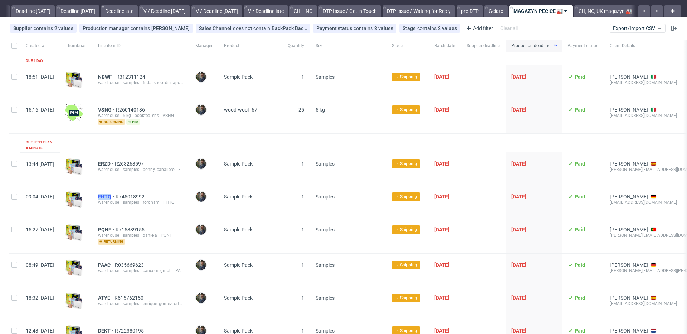
drag, startPoint x: 115, startPoint y: 192, endPoint x: 131, endPoint y: 192, distance: 16.1
click at [131, 192] on div "FHTQ R745018992 warehouse__samples__fordham__FHTQ" at bounding box center [140, 201] width 97 height 33
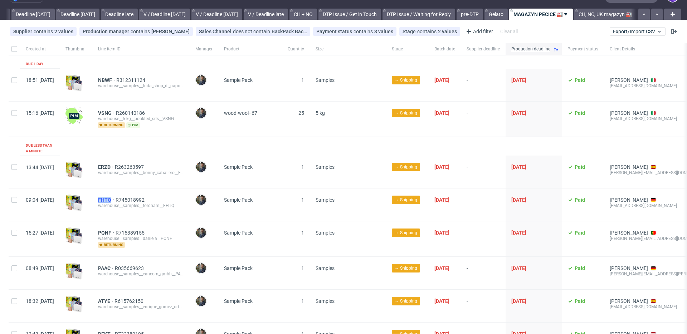
copy span "FHTQ"
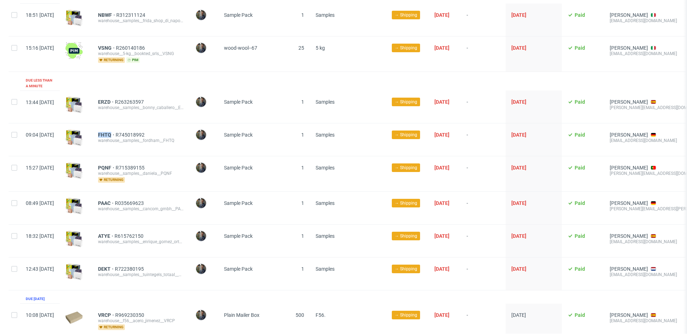
scroll to position [81, 0]
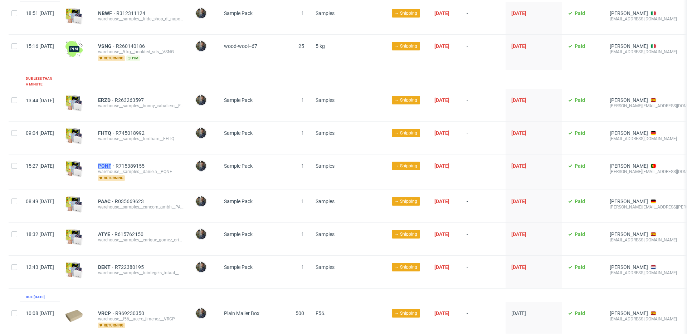
drag, startPoint x: 115, startPoint y: 162, endPoint x: 132, endPoint y: 162, distance: 16.8
click at [132, 162] on div "PQNF R715389155 warehouse__samples__daniela__PQNF returning" at bounding box center [140, 171] width 97 height 35
copy span "PQNF"
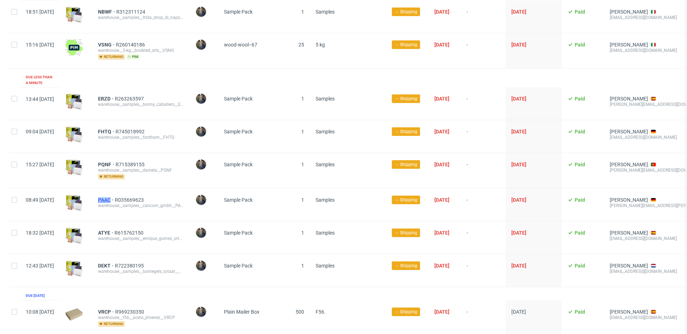
drag, startPoint x: 117, startPoint y: 196, endPoint x: 131, endPoint y: 196, distance: 14.3
click at [131, 196] on div "PAAC R035669623 warehouse__samples__cancom_gmbh__PAAC" at bounding box center [140, 204] width 97 height 33
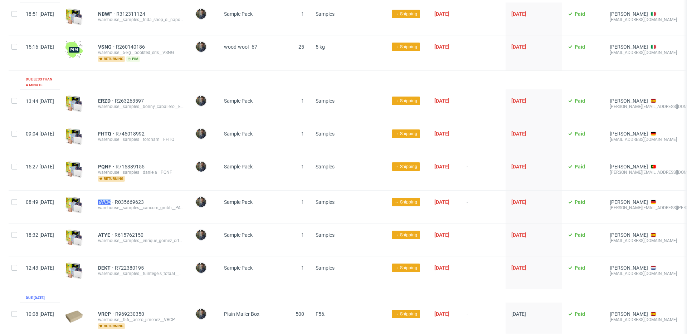
scroll to position [79, 0]
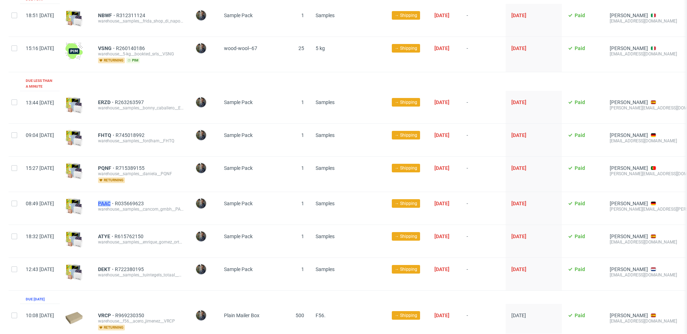
copy span "PAAC"
click at [114, 232] on div "ATYE R615762150 warehouse__samples__enrique_gomez_ortzi__ATYE" at bounding box center [140, 241] width 97 height 33
drag, startPoint x: 117, startPoint y: 231, endPoint x: 131, endPoint y: 231, distance: 14.3
click at [131, 231] on div "ATYE R615762150 warehouse__samples__enrique_gomez_ortzi__ATYE" at bounding box center [140, 241] width 97 height 33
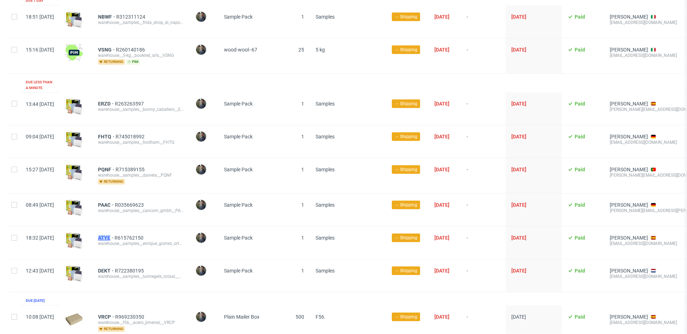
copy span "ATYE"
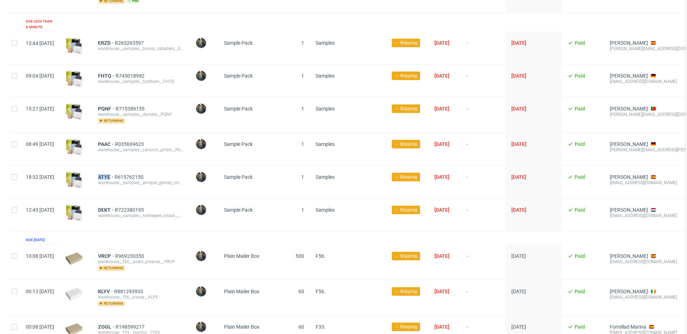
scroll to position [141, 0]
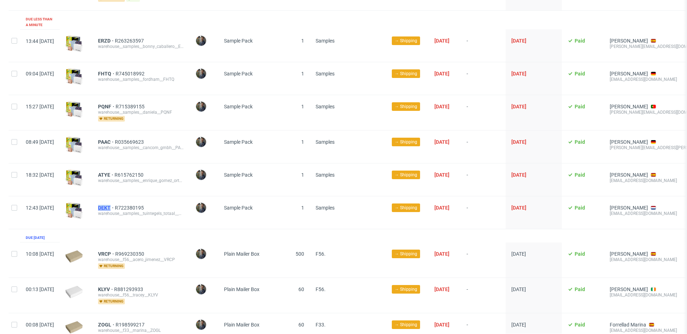
drag, startPoint x: 115, startPoint y: 203, endPoint x: 132, endPoint y: 203, distance: 16.8
click at [132, 203] on div "DEKT R722380195 warehouse__samples__tuintegels_totaal__DEKT" at bounding box center [140, 212] width 97 height 33
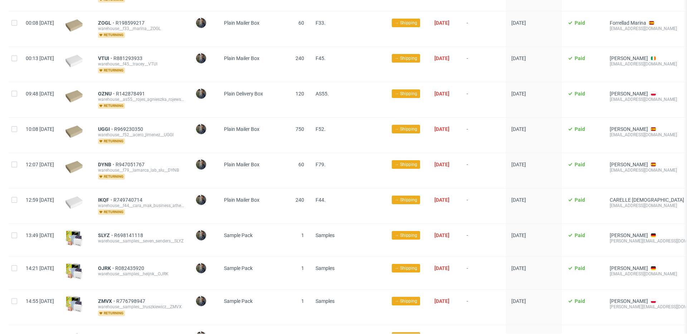
scroll to position [446, 0]
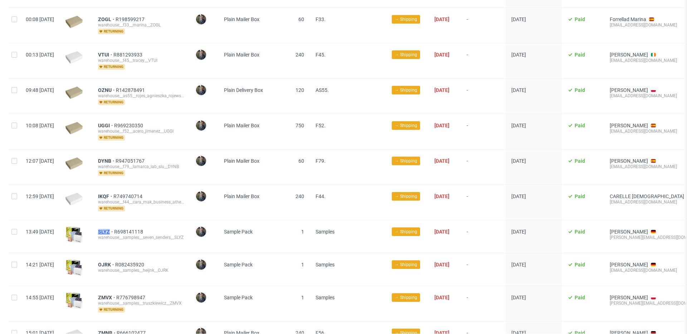
drag, startPoint x: 116, startPoint y: 226, endPoint x: 131, endPoint y: 226, distance: 14.3
click at [131, 226] on div "SLYZ R698141118 warehouse__samples__seven_senders__SLYZ" at bounding box center [140, 236] width 97 height 33
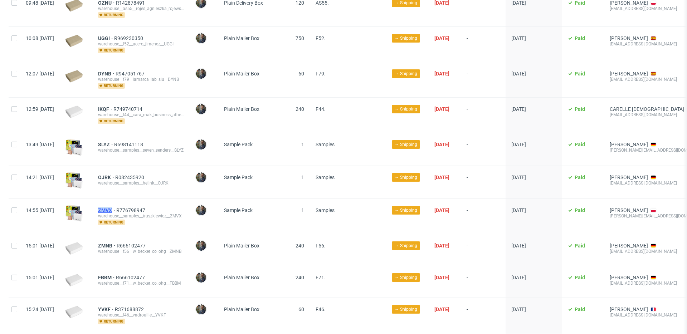
scroll to position [534, 0]
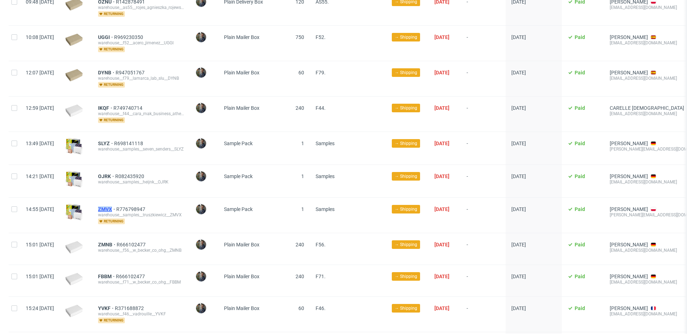
drag, startPoint x: 117, startPoint y: 204, endPoint x: 132, endPoint y: 205, distance: 15.0
click at [132, 205] on div "ZMVX R776798947 warehouse__samples__truszkiewicz__ZMVX returning" at bounding box center [140, 215] width 97 height 35
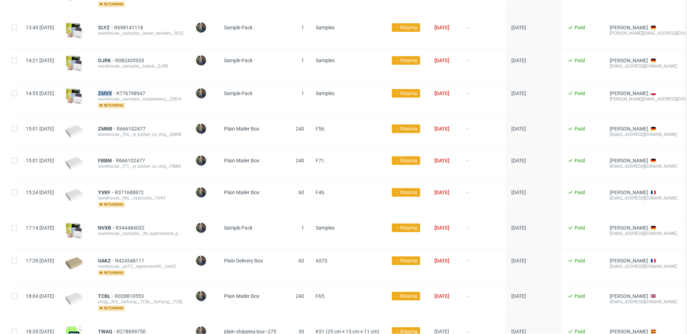
scroll to position [653, 0]
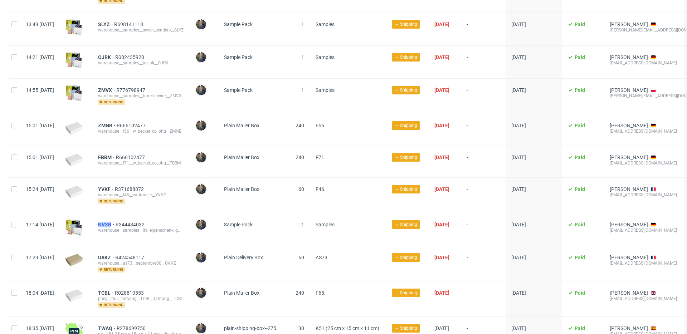
drag, startPoint x: 115, startPoint y: 218, endPoint x: 132, endPoint y: 219, distance: 16.5
click at [132, 219] on div "NVXB R344484032 warehouse__samples__ifb_eigenschenk_gmbh__NVXB" at bounding box center [140, 229] width 97 height 33
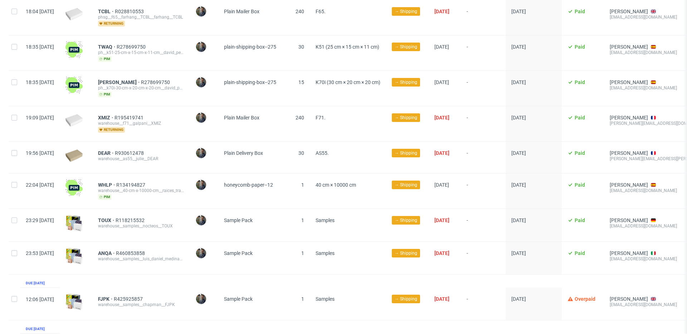
scroll to position [941, 0]
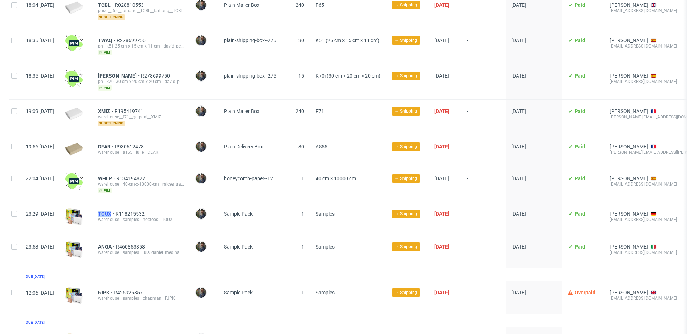
drag, startPoint x: 117, startPoint y: 208, endPoint x: 134, endPoint y: 208, distance: 17.2
click at [134, 208] on div "TOUX R118215532 warehouse__samples__nocteos__TOUX" at bounding box center [140, 218] width 97 height 33
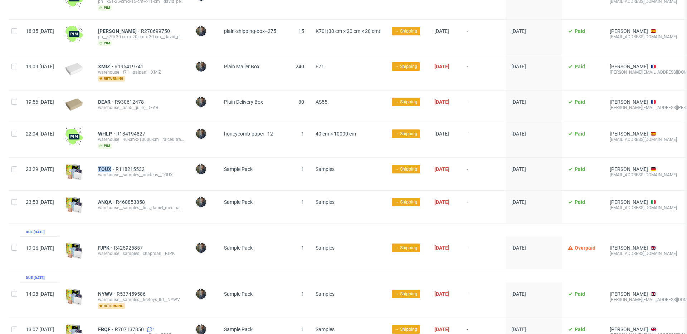
scroll to position [986, 0]
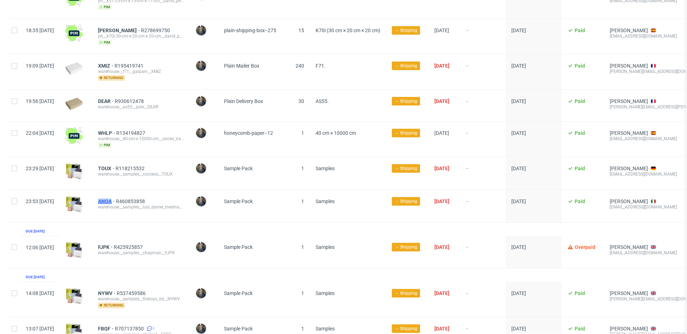
drag, startPoint x: 114, startPoint y: 193, endPoint x: 132, endPoint y: 194, distance: 17.5
click at [132, 194] on div "ANQA R460853858 warehouse__samples__luis_daniel_medina_querecuto__ANQA" at bounding box center [140, 206] width 97 height 33
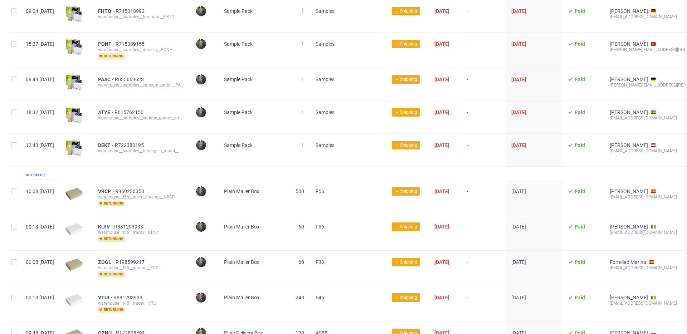
scroll to position [153, 0]
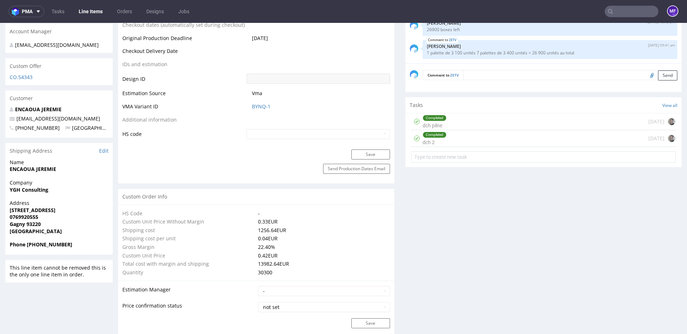
scroll to position [378, 0]
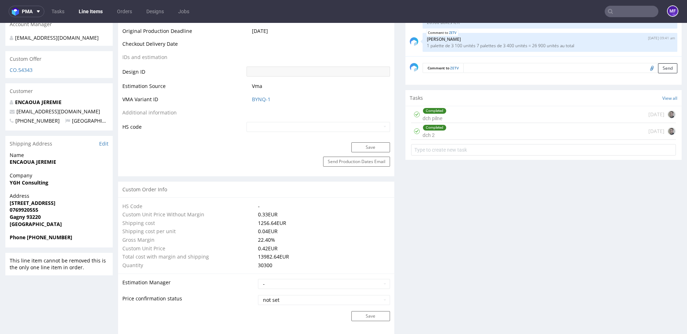
drag, startPoint x: 70, startPoint y: 165, endPoint x: 66, endPoint y: 166, distance: 4.7
click at [70, 166] on div "Name [PERSON_NAME]" at bounding box center [58, 162] width 107 height 20
drag, startPoint x: 60, startPoint y: 163, endPoint x: 10, endPoint y: 164, distance: 49.7
click at [10, 164] on span "ENCAOUA JEREMIE" at bounding box center [59, 161] width 99 height 7
copy strong "ENCAOUA JEREMIE"
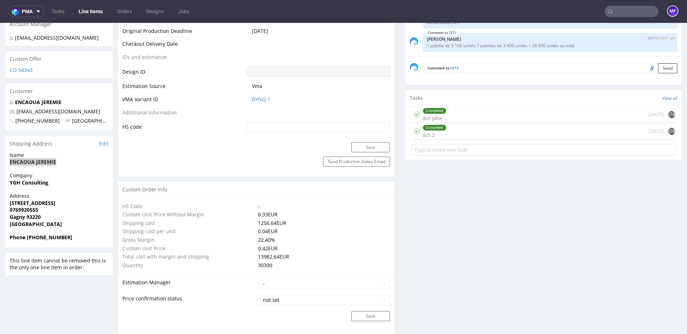
scroll to position [380, 0]
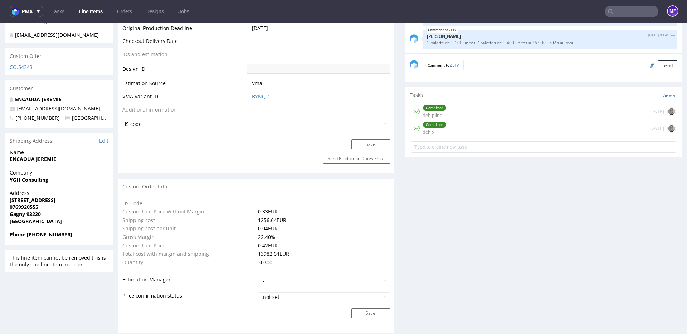
drag, startPoint x: 88, startPoint y: 104, endPoint x: 80, endPoint y: 109, distance: 9.1
click at [88, 104] on div "ENCAOUA JEREMIE info@lepetitlunetier.com +33652768597 France" at bounding box center [58, 112] width 107 height 32
drag, startPoint x: 78, startPoint y: 109, endPoint x: 15, endPoint y: 108, distance: 63.3
click at [15, 108] on p "info@lepetitlunetier.com" at bounding box center [59, 108] width 99 height 7
copy link "info@lepetitlunetier.com"
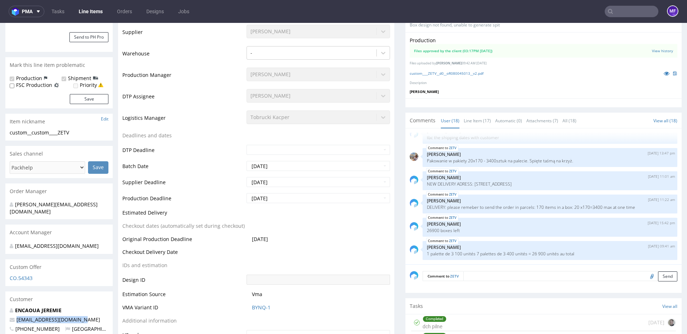
scroll to position [0, 0]
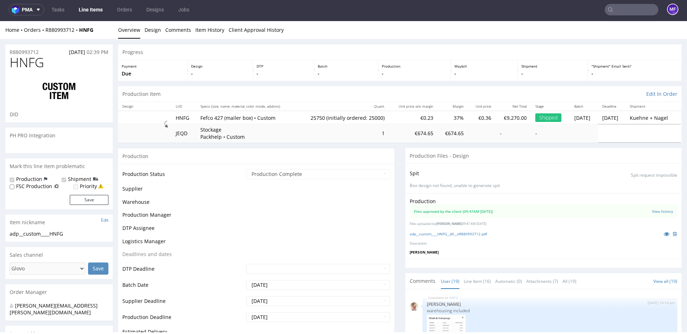
scroll to position [469, 0]
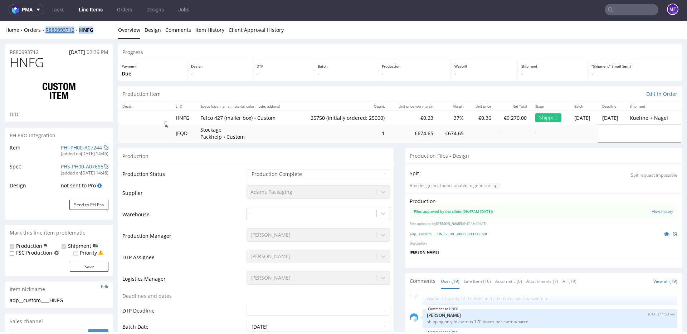
drag, startPoint x: 90, startPoint y: 31, endPoint x: 45, endPoint y: 31, distance: 44.7
click at [45, 31] on div "Home Orders R880993712 HNFG" at bounding box center [58, 29] width 107 height 7
copy div "R880993712 HNFG"
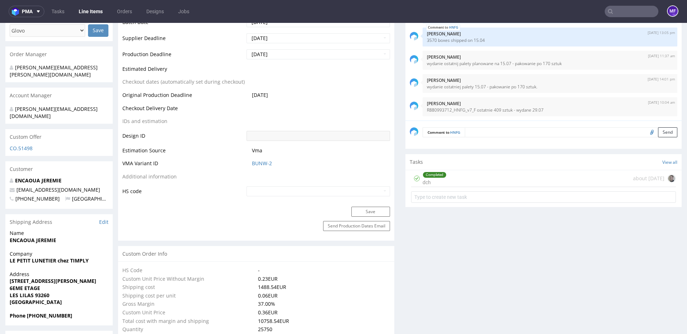
scroll to position [311, 0]
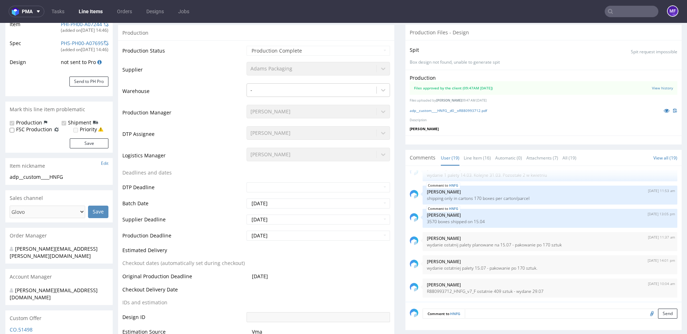
scroll to position [0, 0]
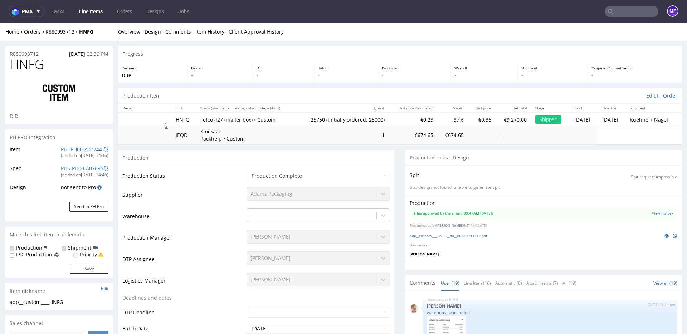
scroll to position [469, 0]
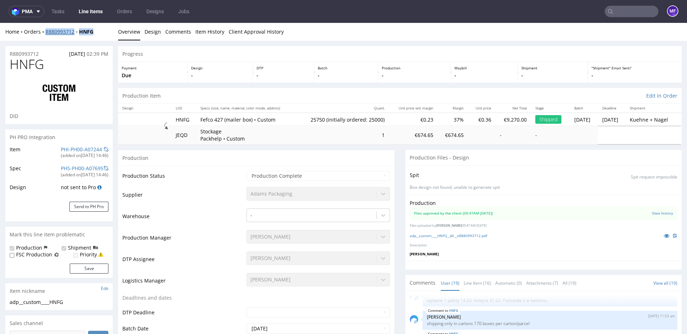
drag, startPoint x: 97, startPoint y: 33, endPoint x: 46, endPoint y: 34, distance: 50.4
click at [46, 34] on div "Home Orders R880993712 HNFG" at bounding box center [58, 31] width 107 height 7
copy div "R880993712 HNFG"
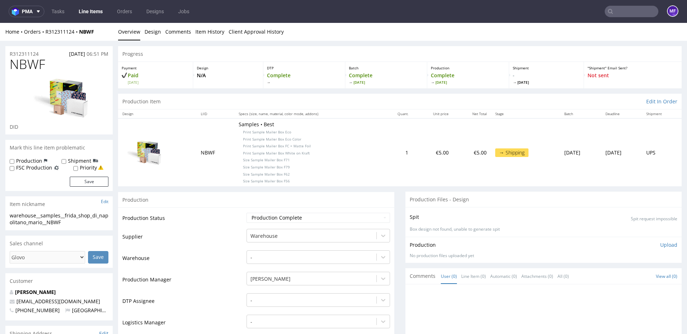
click at [319, 145] on p "Samples • Best Print Sample Mailer Box Eco Print Sample Mailer Box Eco Color Pr…" at bounding box center [307, 152] width 138 height 63
drag, startPoint x: 95, startPoint y: 34, endPoint x: 46, endPoint y: 33, distance: 49.4
click at [46, 33] on div "Home Orders R312311124 NBWF" at bounding box center [58, 31] width 107 height 7
copy div "R312311124 NBWF"
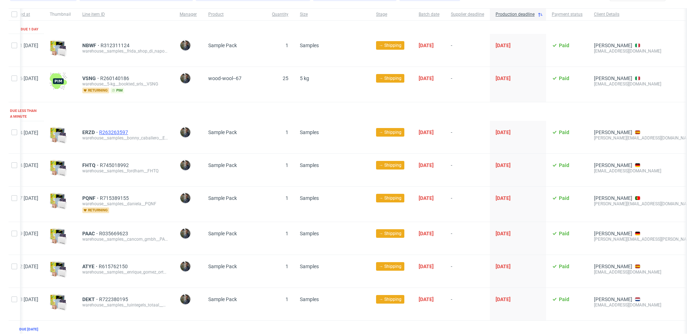
scroll to position [55, 0]
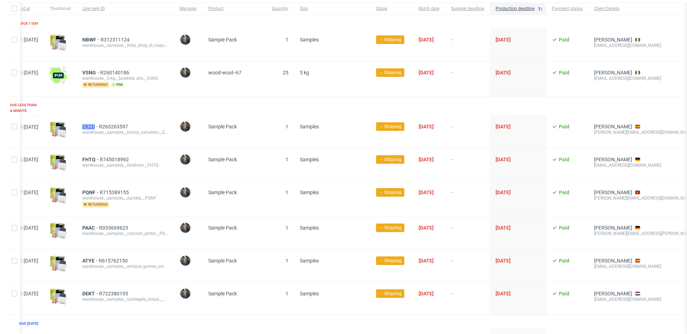
drag, startPoint x: 101, startPoint y: 120, endPoint x: 115, endPoint y: 121, distance: 13.6
click at [115, 121] on div "ERZD R263263597 warehouse__samples__bonny_caballero__ERZD" at bounding box center [125, 131] width 97 height 33
copy span "ERZD"
click at [99, 124] on span "ERZD" at bounding box center [90, 127] width 17 height 6
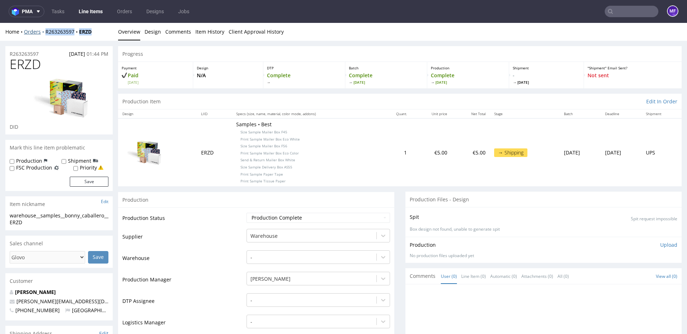
drag, startPoint x: 101, startPoint y: 30, endPoint x: 43, endPoint y: 34, distance: 57.7
click at [43, 34] on div "Home Orders R263263597 ERZD" at bounding box center [58, 31] width 107 height 7
copy div "R263263597 ERZD"
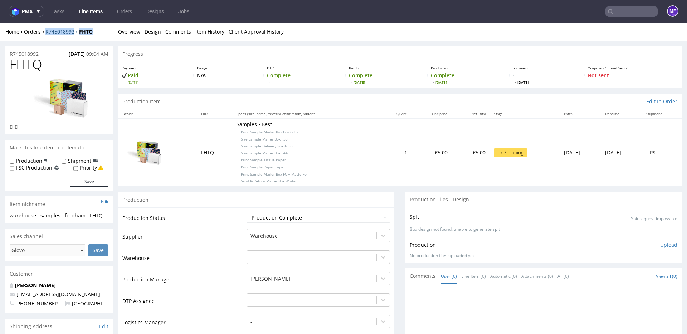
drag, startPoint x: 99, startPoint y: 31, endPoint x: 46, endPoint y: 34, distance: 53.3
click at [46, 34] on div "Home Orders R745018992 FHTQ" at bounding box center [58, 31] width 107 height 7
copy div "R745018992 FHTQ"
drag, startPoint x: 97, startPoint y: 34, endPoint x: 44, endPoint y: 34, distance: 52.9
click at [44, 34] on div "Home Orders R715389155 PQNF" at bounding box center [58, 31] width 107 height 7
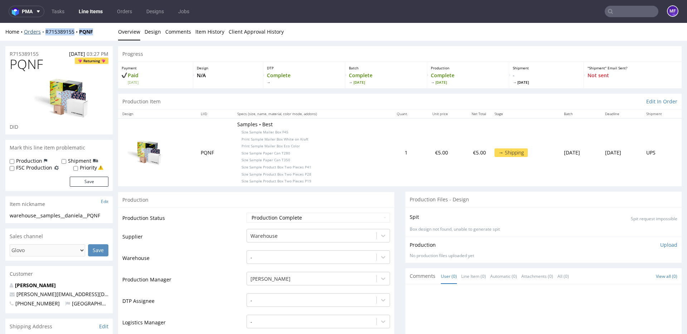
copy div "R715389155 PQNF"
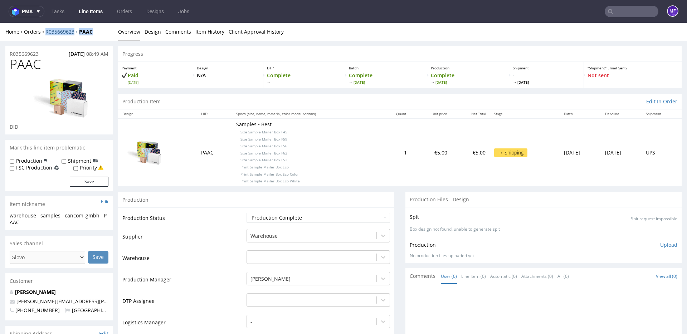
drag, startPoint x: 99, startPoint y: 30, endPoint x: 46, endPoint y: 34, distance: 52.7
click at [46, 34] on div "Home Orders R035669623 PAAC" at bounding box center [58, 31] width 107 height 7
copy div "R035669623 PAAC"
drag, startPoint x: 95, startPoint y: 34, endPoint x: 45, endPoint y: 35, distance: 50.4
click at [45, 35] on div "Home Orders R615762150 ATYE" at bounding box center [58, 31] width 107 height 7
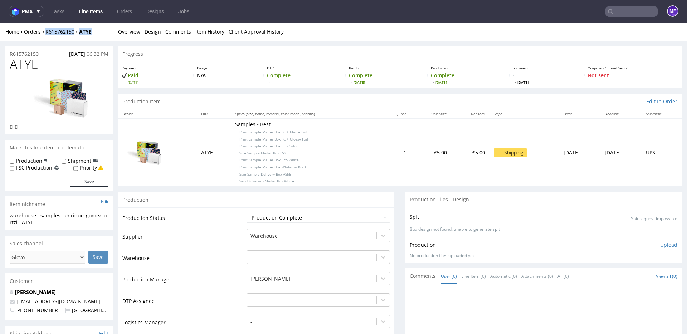
copy div "R615762150 ATYE"
drag, startPoint x: 99, startPoint y: 34, endPoint x: 46, endPoint y: 33, distance: 52.9
click at [46, 33] on div "Home Orders R722380195 DEKT" at bounding box center [58, 31] width 107 height 7
copy div "R722380195 DEKT"
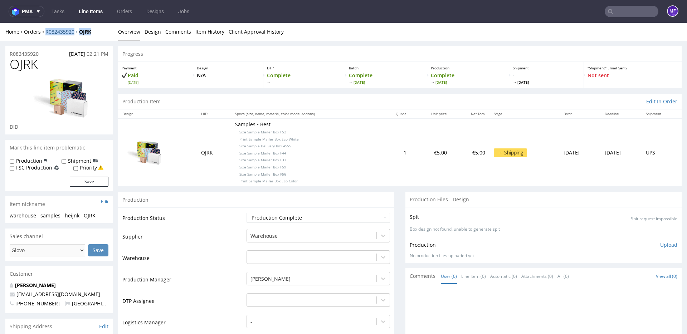
drag, startPoint x: 98, startPoint y: 31, endPoint x: 46, endPoint y: 33, distance: 51.9
click at [46, 33] on div "Home Orders R082435920 OJRK" at bounding box center [58, 31] width 107 height 7
copy div "R082435920 OJRK"
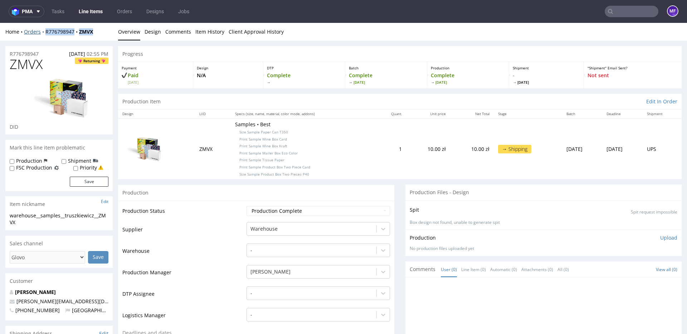
drag, startPoint x: 75, startPoint y: 34, endPoint x: 44, endPoint y: 33, distance: 30.4
click at [44, 33] on div "Home Orders R776798947 ZMVX Overview Design Comments Item History Client Approv…" at bounding box center [343, 32] width 687 height 18
copy div "R776798947 ZMVX"
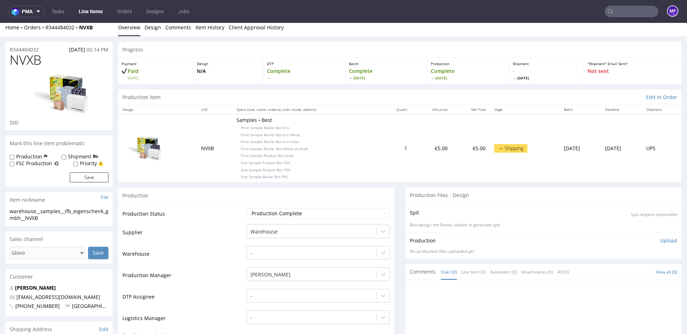
scroll to position [6, 0]
drag, startPoint x: 92, startPoint y: 28, endPoint x: 45, endPoint y: 29, distance: 46.1
click at [45, 29] on div "Home Orders R344484032 NVXB" at bounding box center [58, 26] width 107 height 7
copy div "R344484032 NVXB"
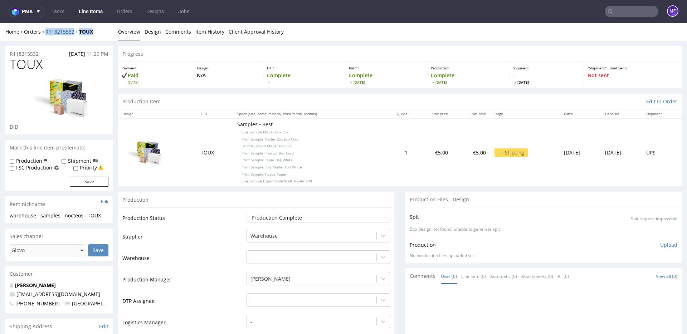
drag, startPoint x: 96, startPoint y: 31, endPoint x: 46, endPoint y: 33, distance: 50.1
click at [46, 33] on div "Home Orders R118215532 TOUX" at bounding box center [58, 31] width 107 height 7
copy div "R118215532 TOUX"
